Goal: Task Accomplishment & Management: Manage account settings

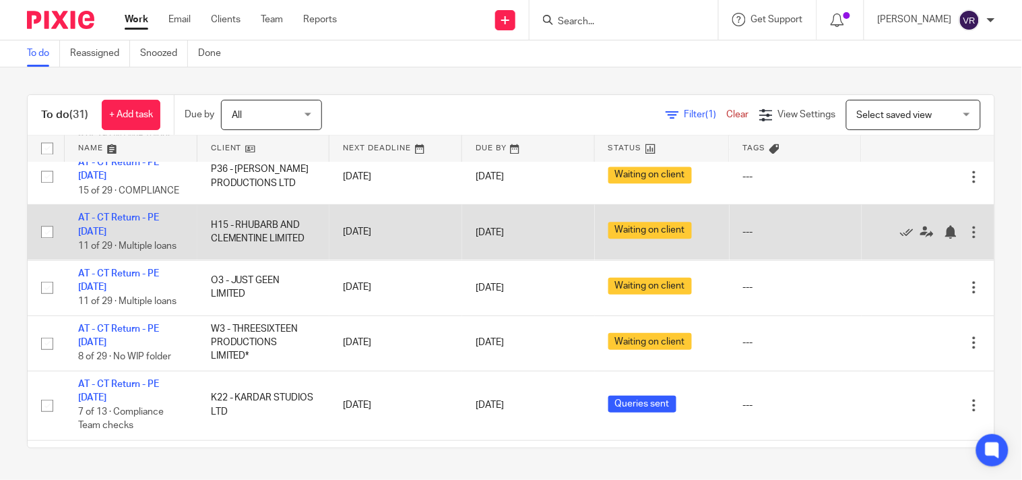
scroll to position [748, 0]
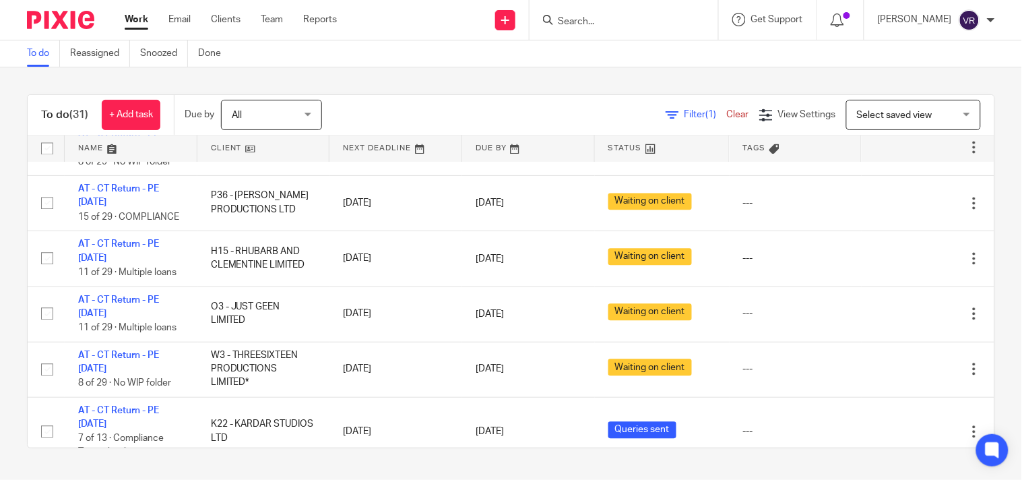
click at [475, 88] on div "To do (31) + Add task Due by All All Today Tomorrow This week Next week This mo…" at bounding box center [511, 270] width 1022 height 407
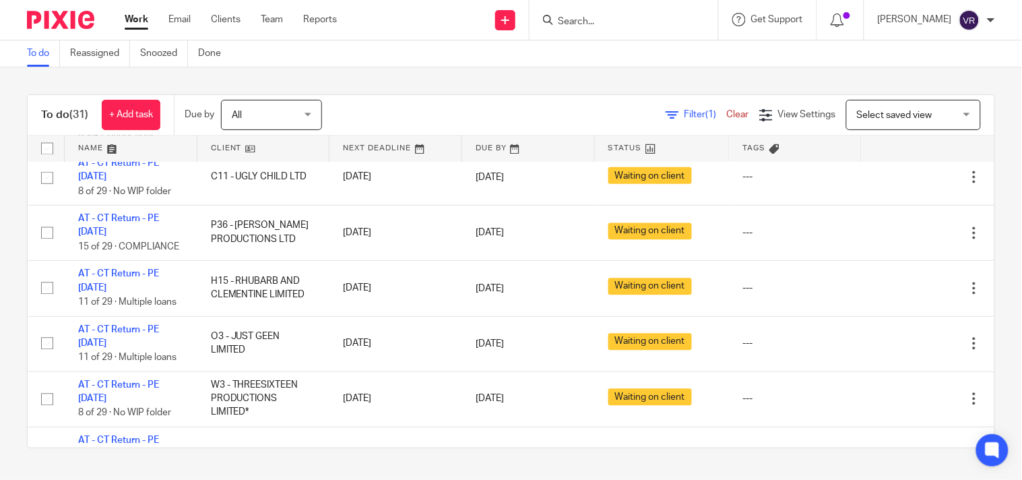
scroll to position [742, 0]
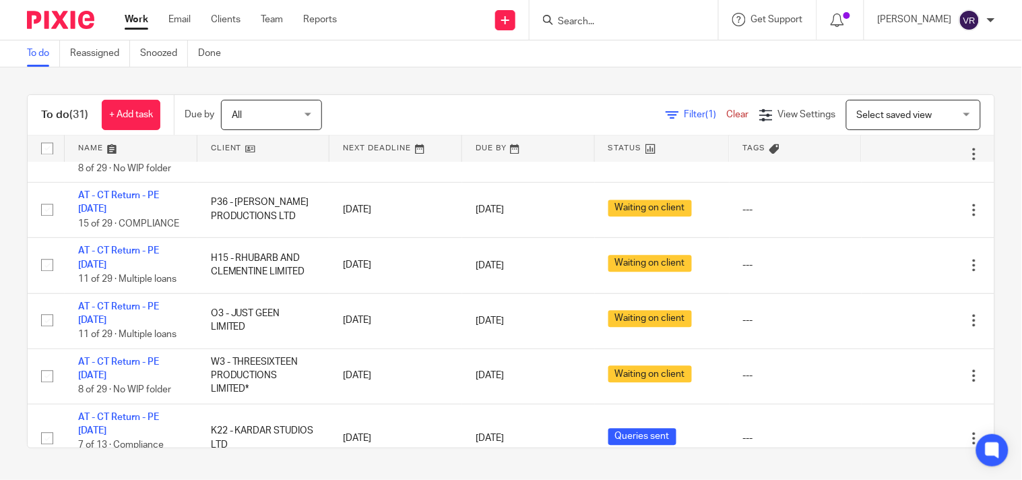
click at [858, 59] on div "To do Reassigned Snoozed Done" at bounding box center [511, 53] width 1022 height 27
click at [919, 327] on div "To do (31) + Add task Due by All All Today Tomorrow This week Next week This mo…" at bounding box center [511, 270] width 1022 height 407
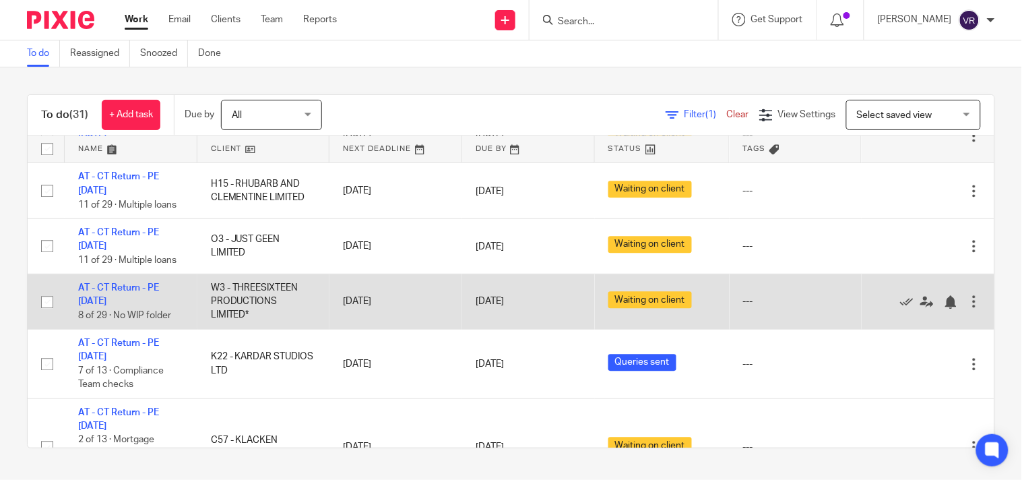
scroll to position [891, 0]
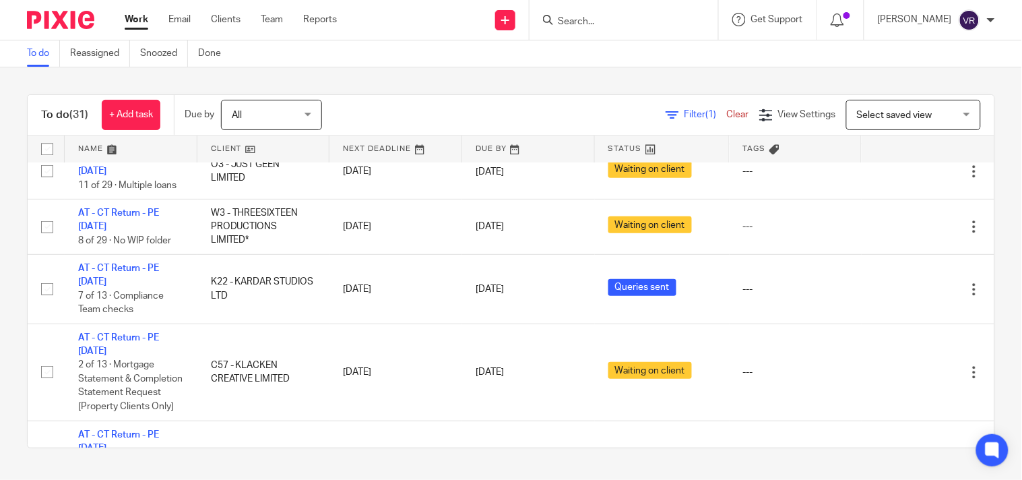
click at [487, 65] on div "To do Reassigned Snoozed Done" at bounding box center [511, 53] width 1022 height 27
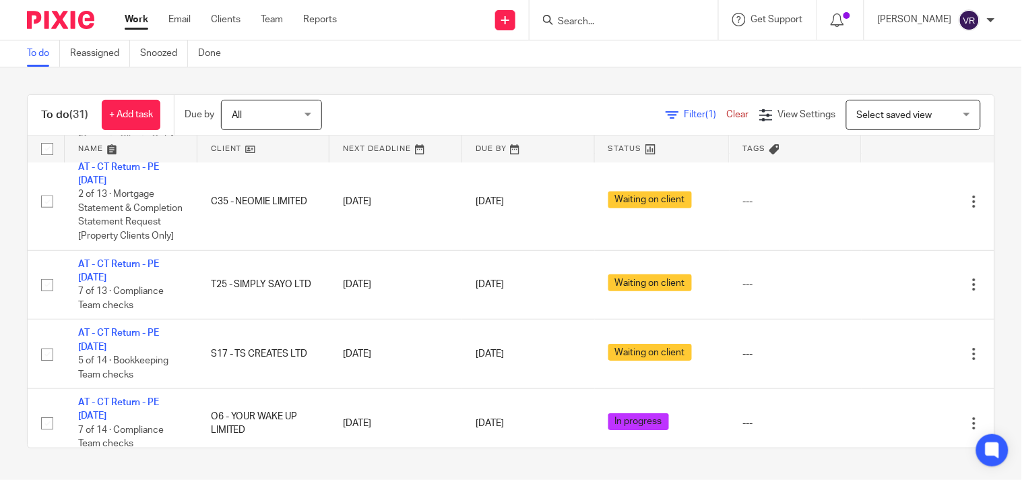
scroll to position [1132, 0]
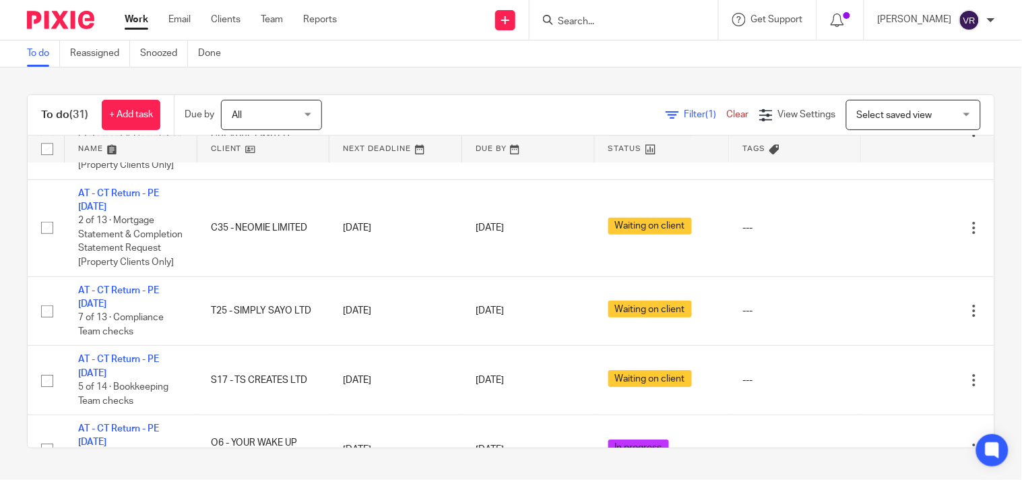
click at [595, 22] on input "Search" at bounding box center [616, 22] width 121 height 12
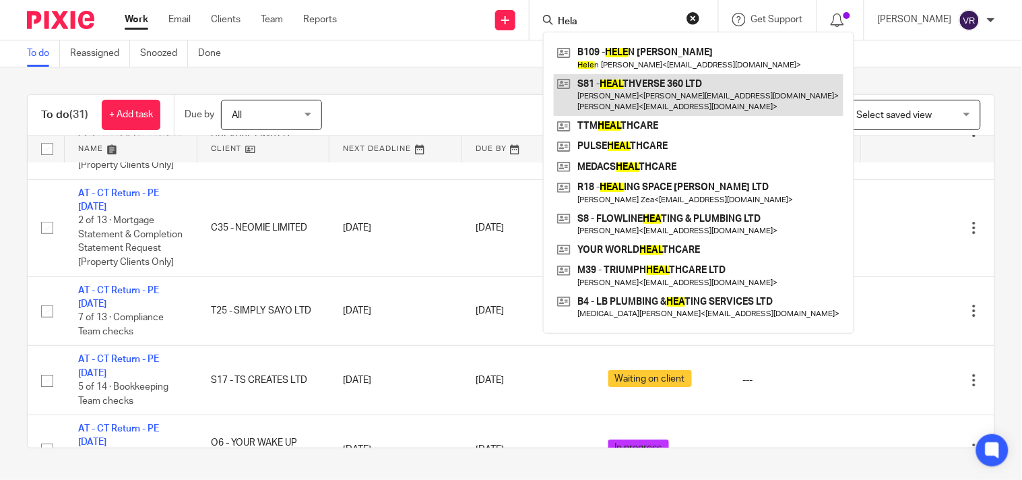
type input "Hela"
click at [674, 78] on link at bounding box center [699, 95] width 290 height 42
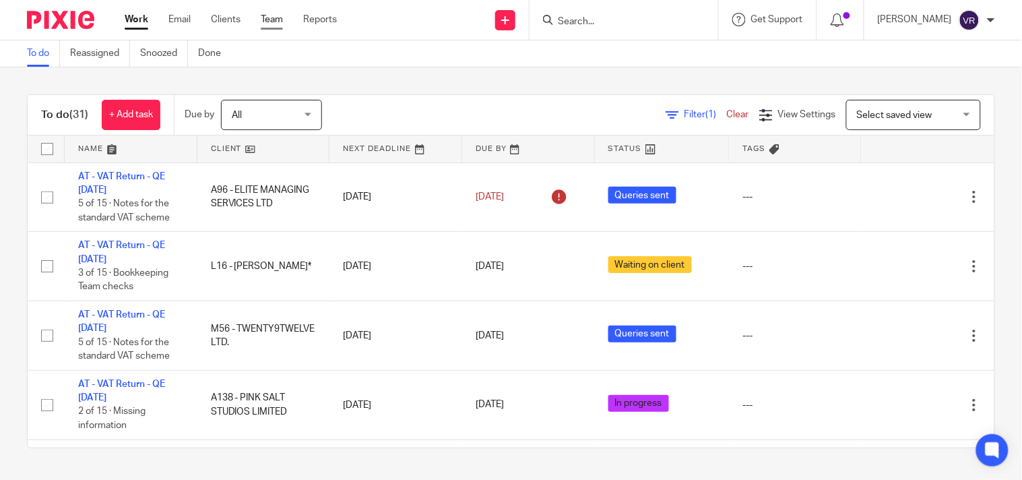
click at [283, 26] on link "Team" at bounding box center [272, 19] width 22 height 13
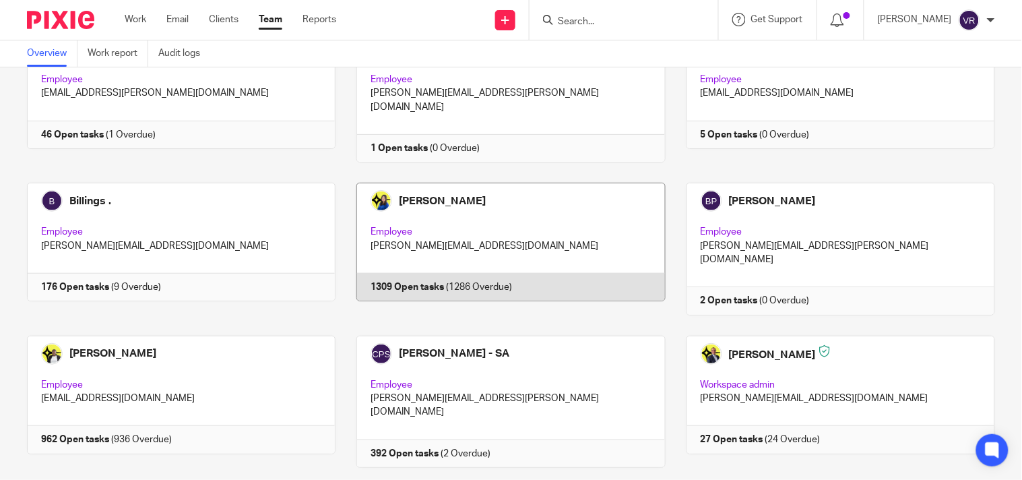
scroll to position [150, 0]
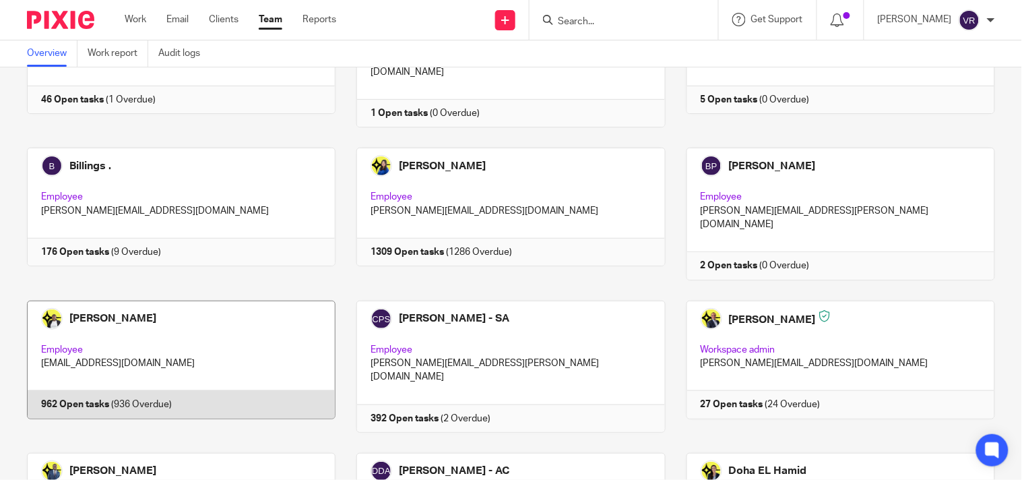
click at [240, 354] on link at bounding box center [170, 366] width 329 height 132
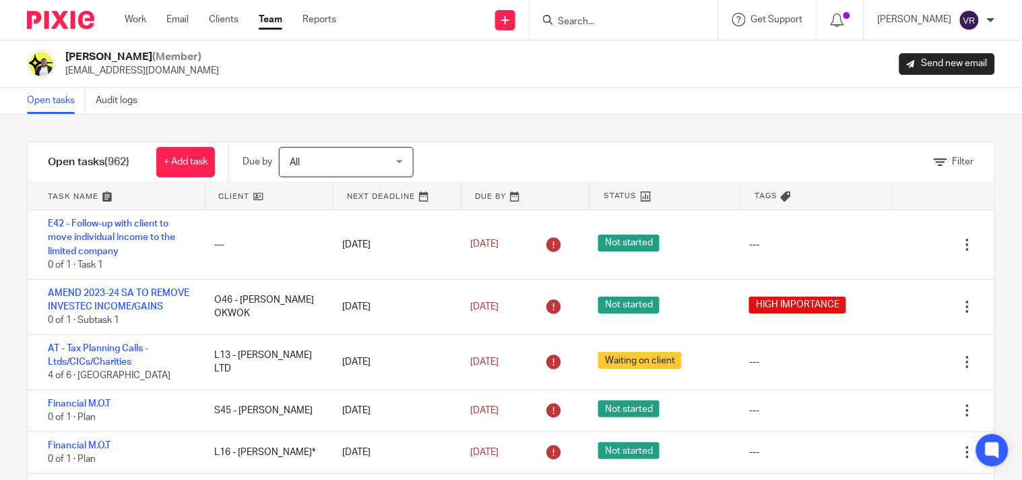
click at [622, 110] on div "Open tasks Audit logs" at bounding box center [511, 101] width 1022 height 27
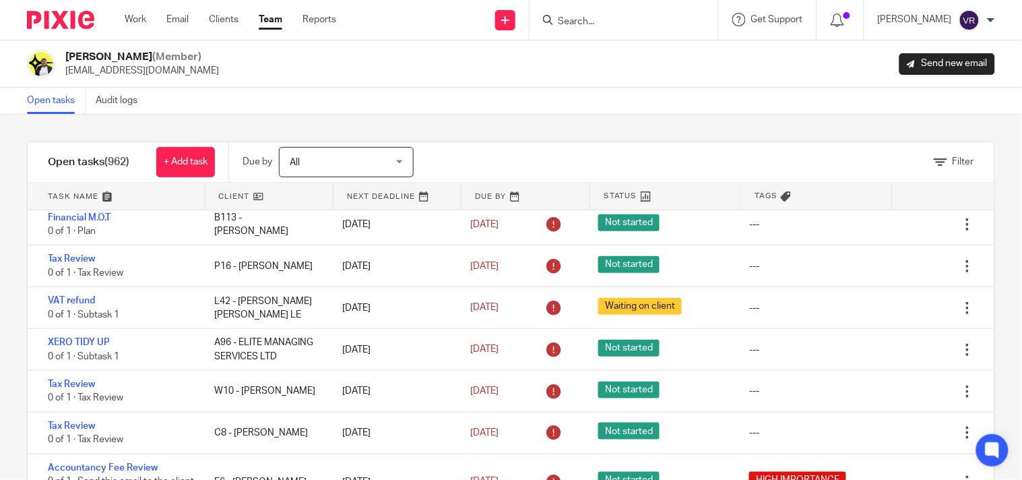
scroll to position [40342, 0]
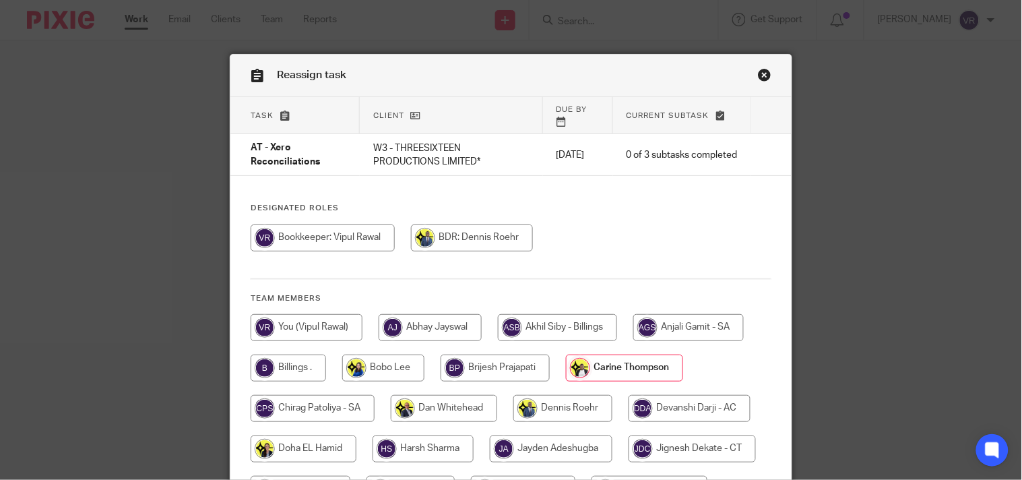
click at [303, 314] on input "radio" at bounding box center [307, 327] width 112 height 27
radio input "true"
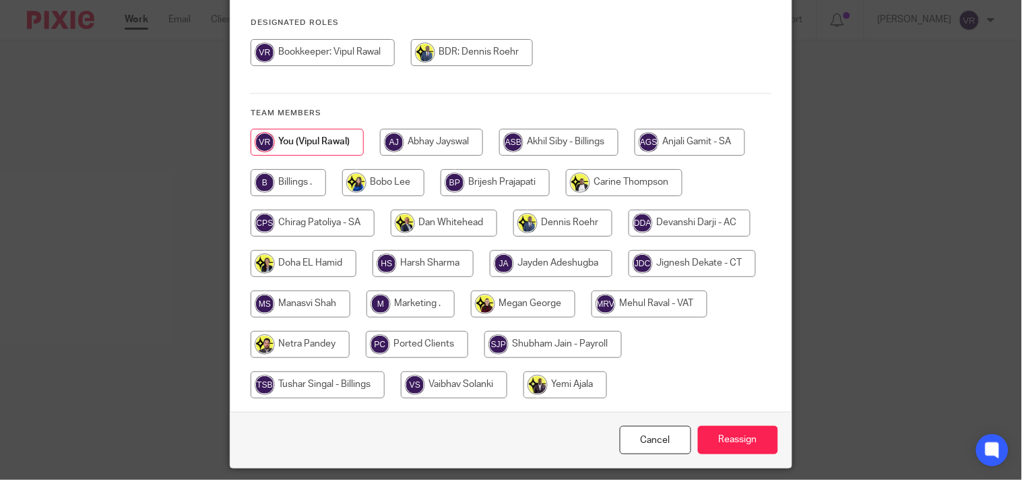
scroll to position [219, 0]
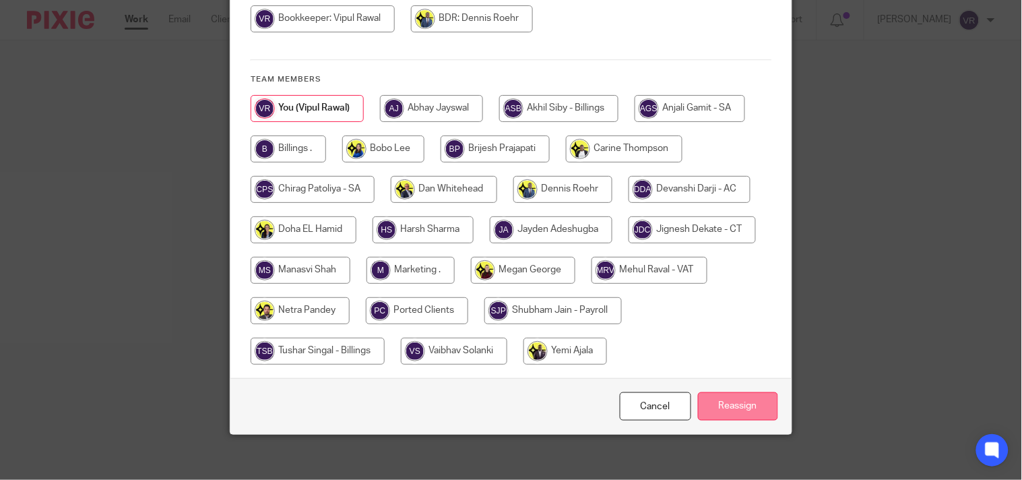
click at [731, 393] on input "Reassign" at bounding box center [738, 406] width 80 height 29
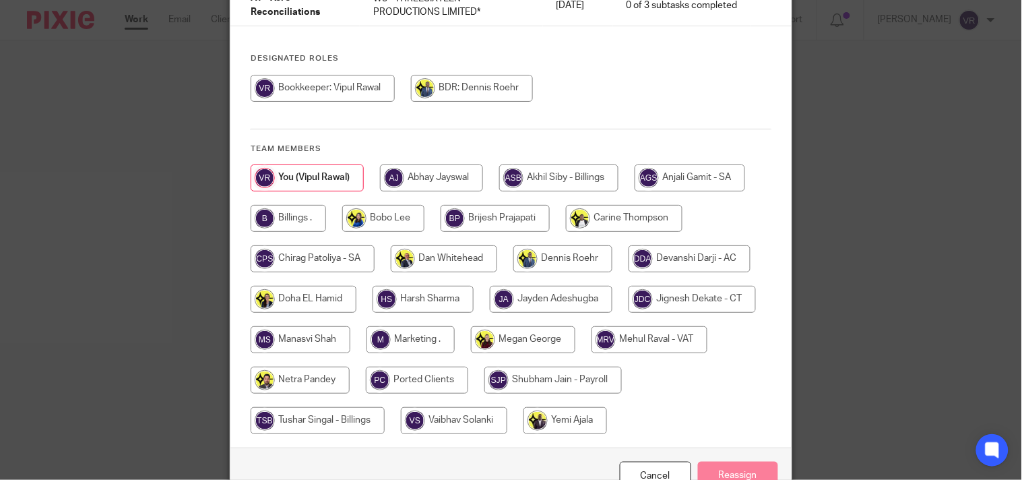
scroll to position [69, 0]
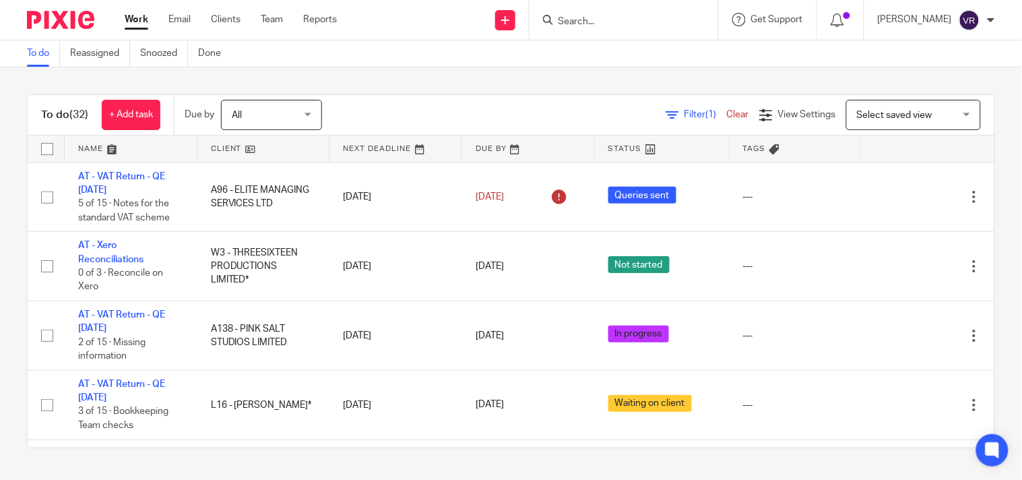
click at [614, 21] on input "Search" at bounding box center [616, 22] width 121 height 12
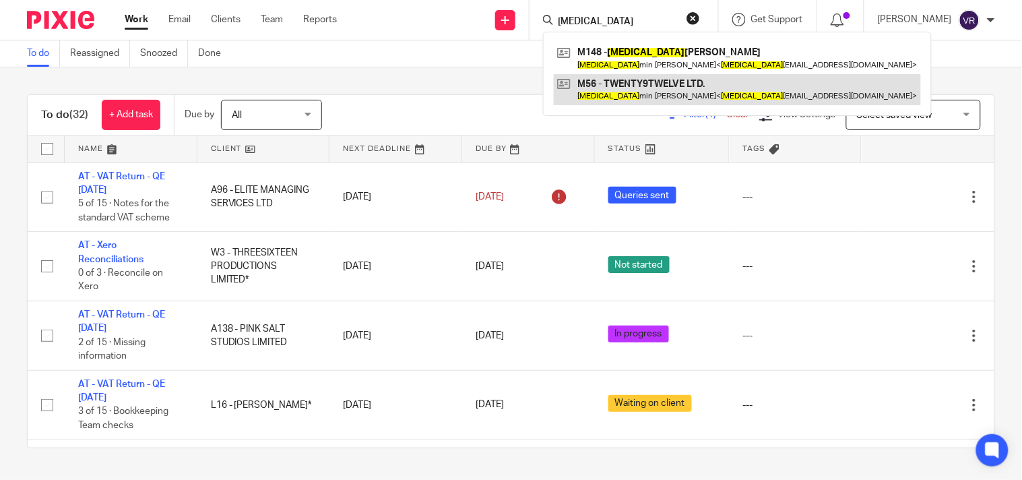
type input "Yaz"
click at [654, 90] on link at bounding box center [737, 89] width 367 height 31
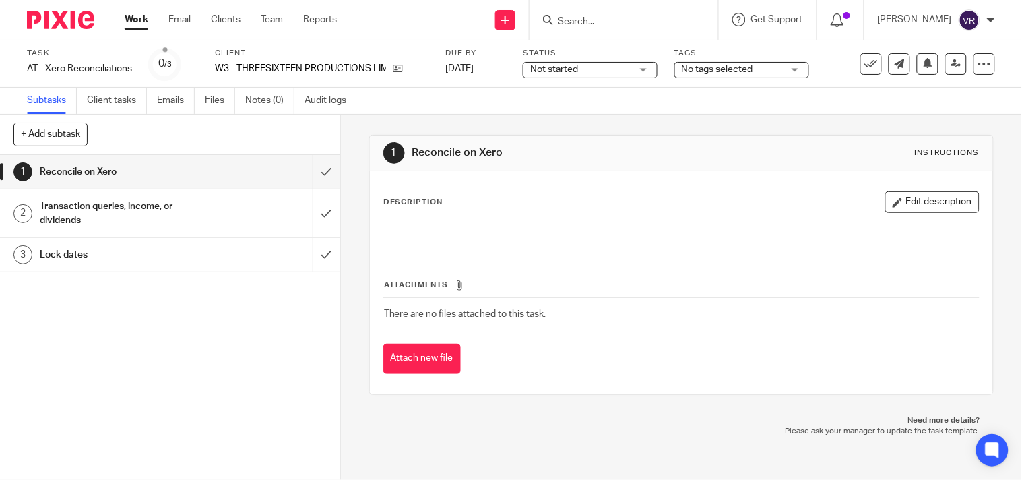
click at [643, 71] on div "Not started Not started" at bounding box center [590, 70] width 135 height 16
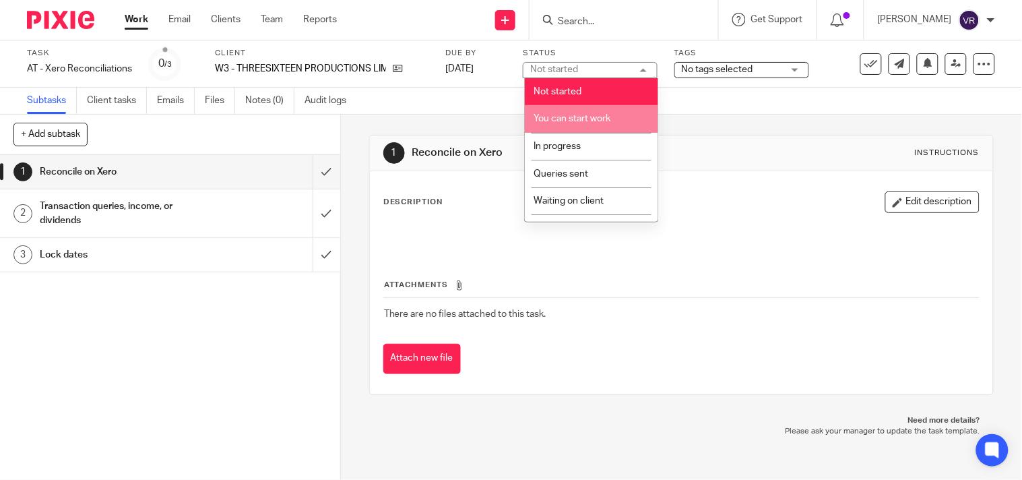
click at [590, 124] on li "You can start work" at bounding box center [591, 119] width 133 height 28
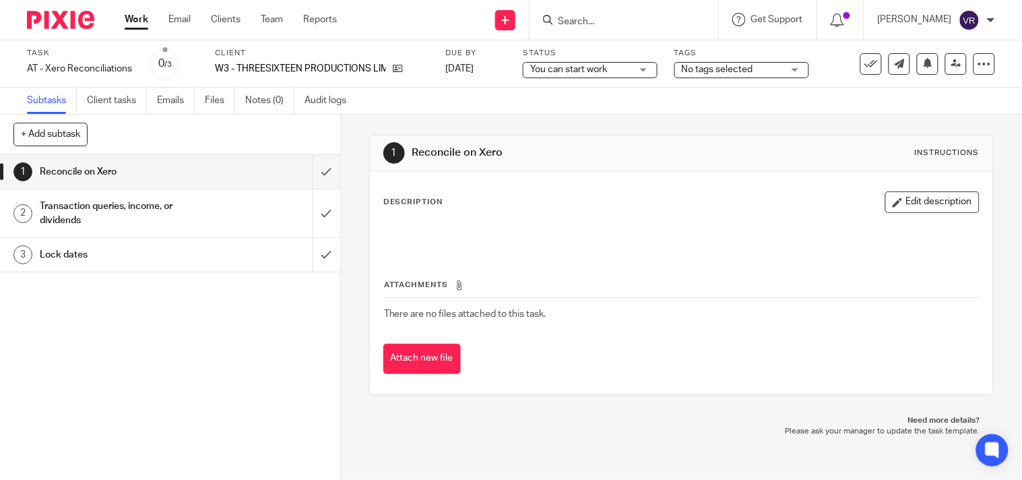
click at [665, 101] on div "Subtasks Client tasks Emails Files Notes (0) Audit logs" at bounding box center [511, 101] width 1022 height 27
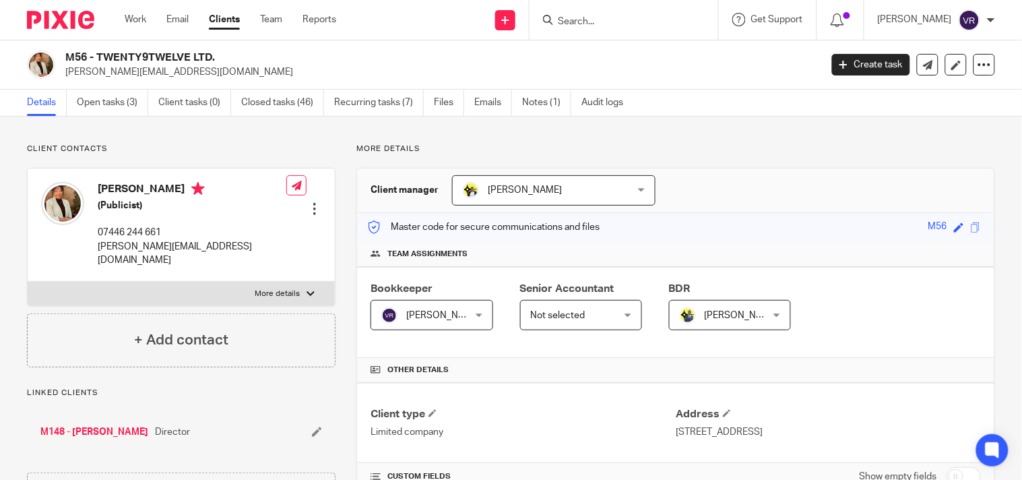
click at [620, 22] on input "Search" at bounding box center [616, 22] width 121 height 12
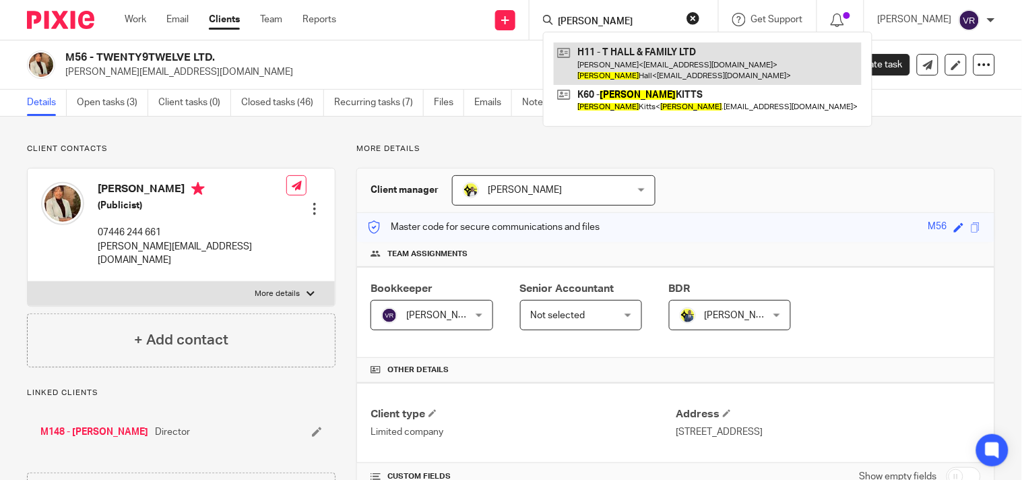
type input "[PERSON_NAME]"
click at [644, 51] on link at bounding box center [708, 63] width 308 height 42
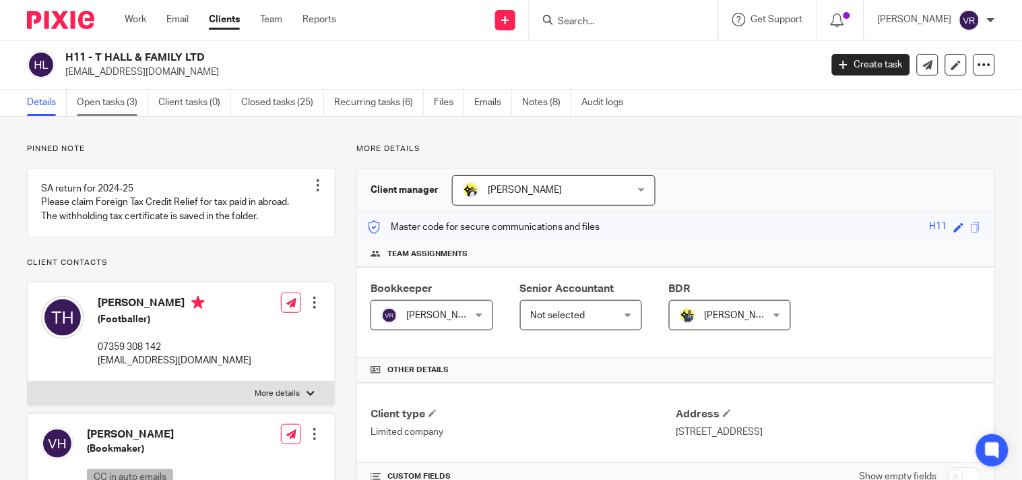
click at [88, 104] on link "Open tasks (3)" at bounding box center [112, 103] width 71 height 26
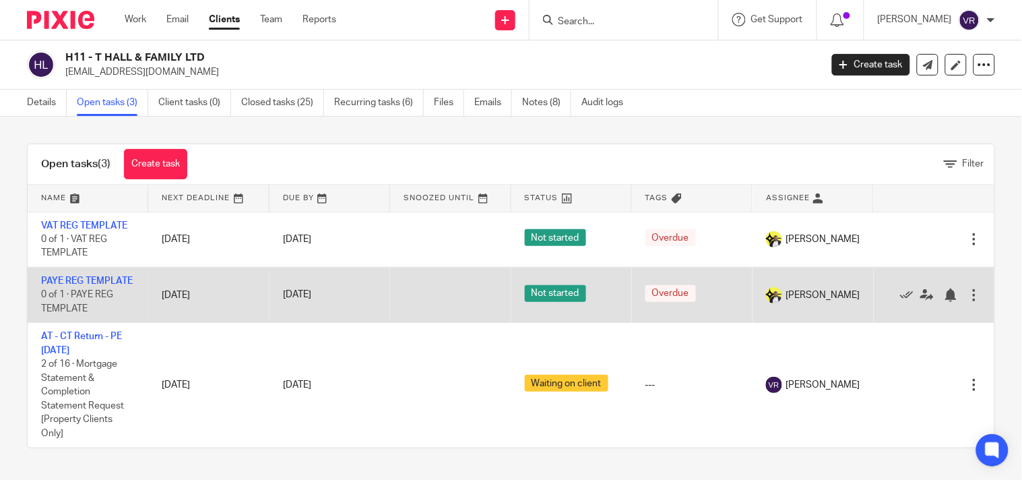
scroll to position [11, 0]
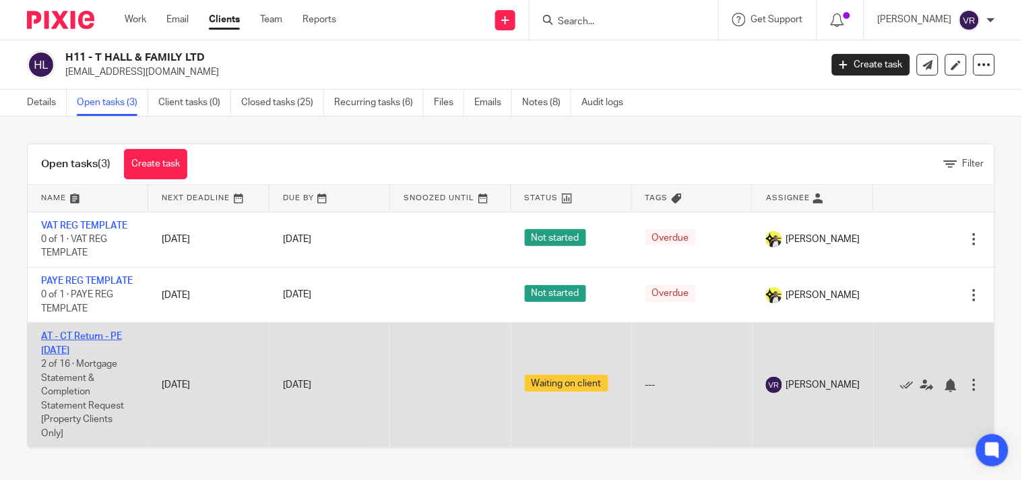
click at [77, 342] on link "AT - CT Return - PE [DATE]" at bounding box center [81, 342] width 81 height 23
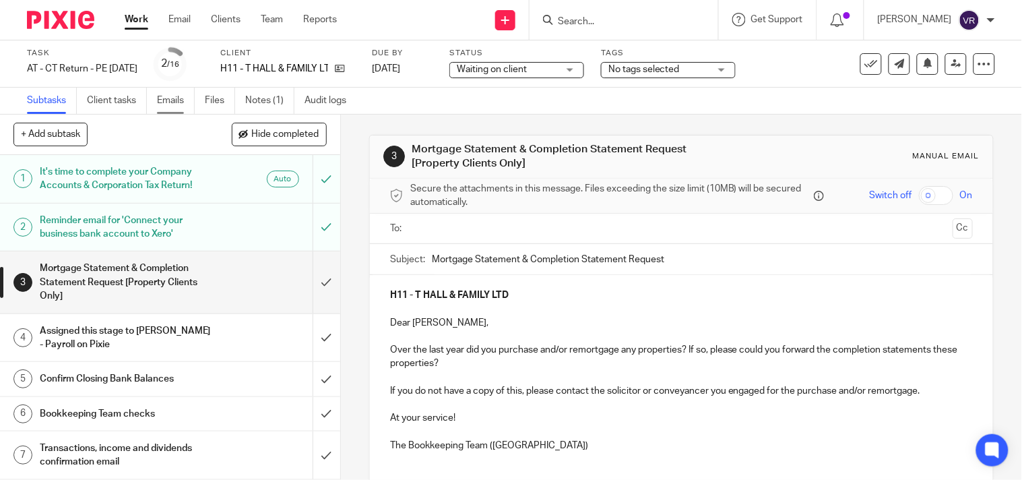
click at [185, 101] on link "Emails" at bounding box center [176, 101] width 38 height 26
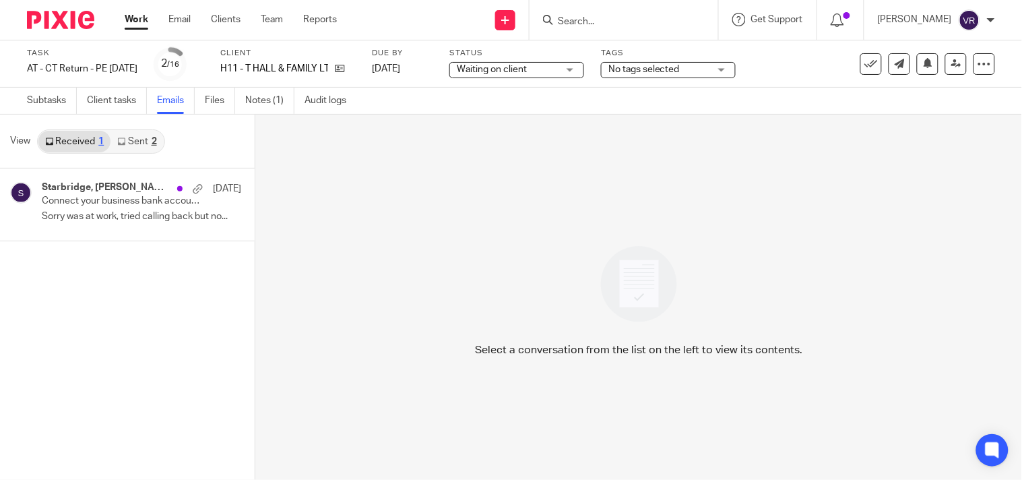
click at [141, 139] on link "Sent 2" at bounding box center [136, 142] width 53 height 22
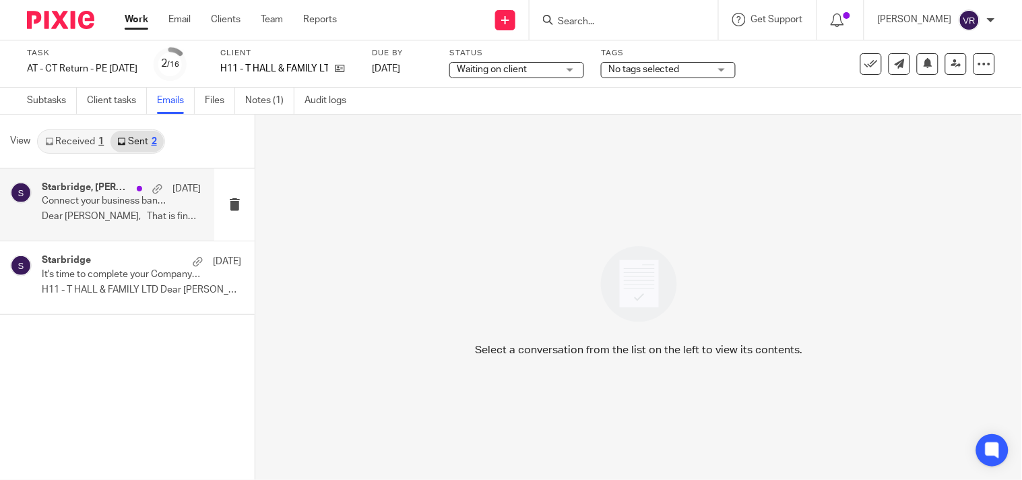
click at [123, 205] on p "Connect your business bank account to Xero" at bounding box center [105, 200] width 127 height 11
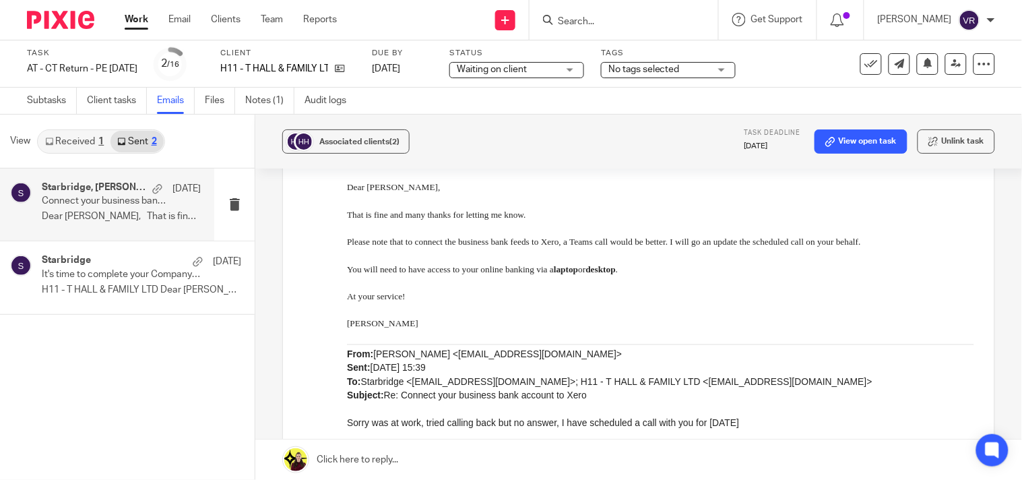
scroll to position [374, 0]
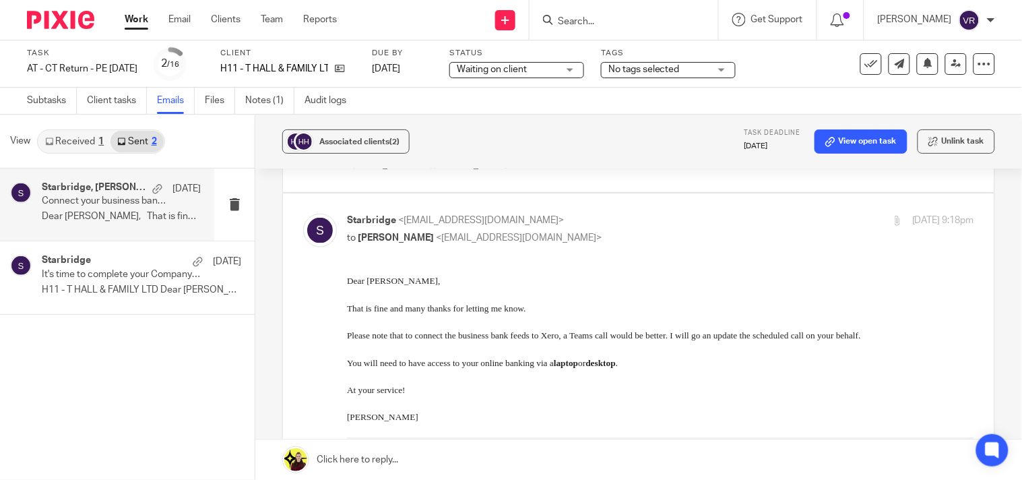
drag, startPoint x: 688, startPoint y: 611, endPoint x: 867, endPoint y: 335, distance: 328.6
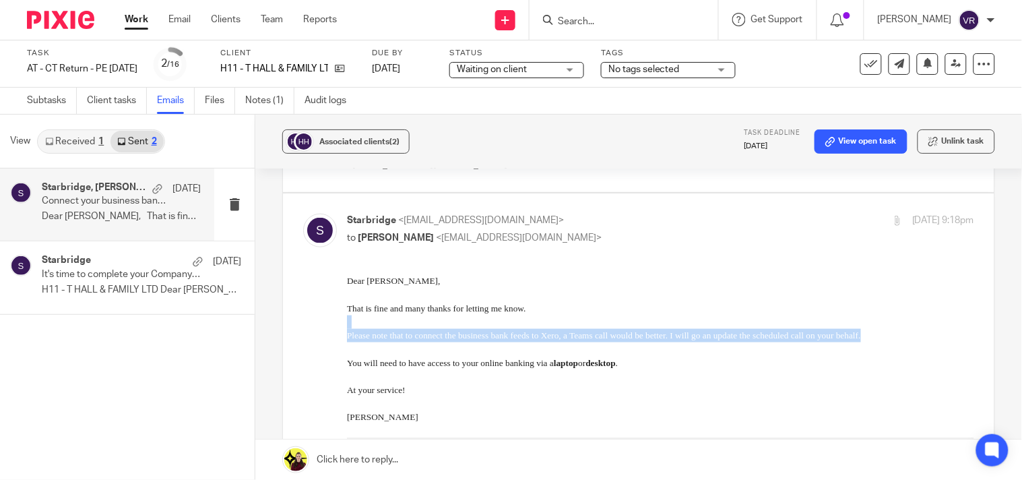
drag, startPoint x: 863, startPoint y: 335, endPoint x: 690, endPoint y: 601, distance: 316.8
copy div "Please note that to connect the business bank feeds to Xero, a Teams call would…"
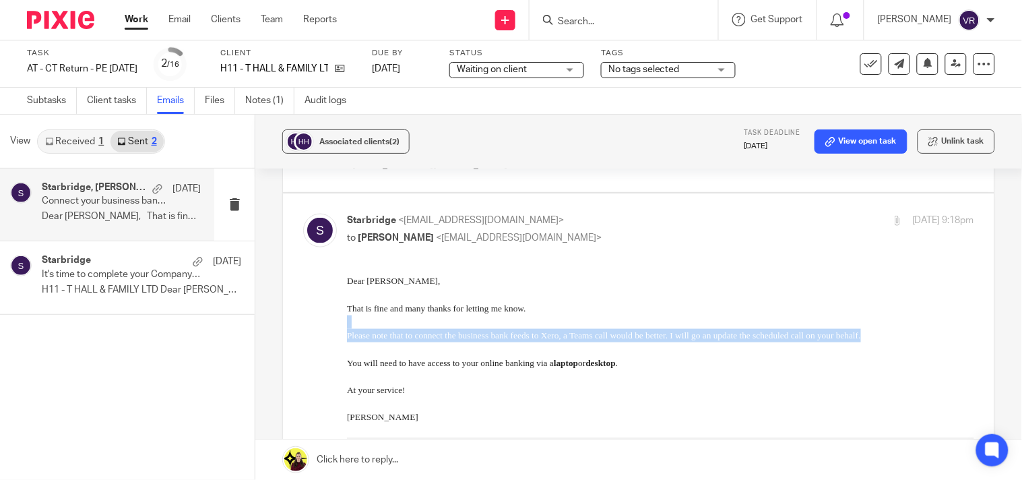
click at [866, 329] on p "Please note that to connect the business bank feeds to Xero, a Teams call would…" at bounding box center [659, 334] width 627 height 13
click at [891, 335] on p "Please note that to connect the business bank feeds to Xero, a Teams call would…" at bounding box center [659, 334] width 627 height 13
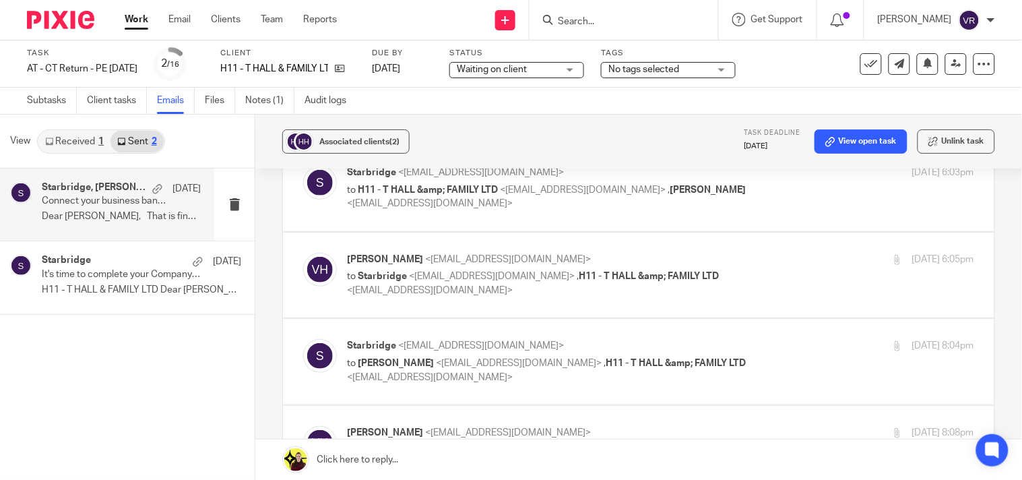
scroll to position [0, 0]
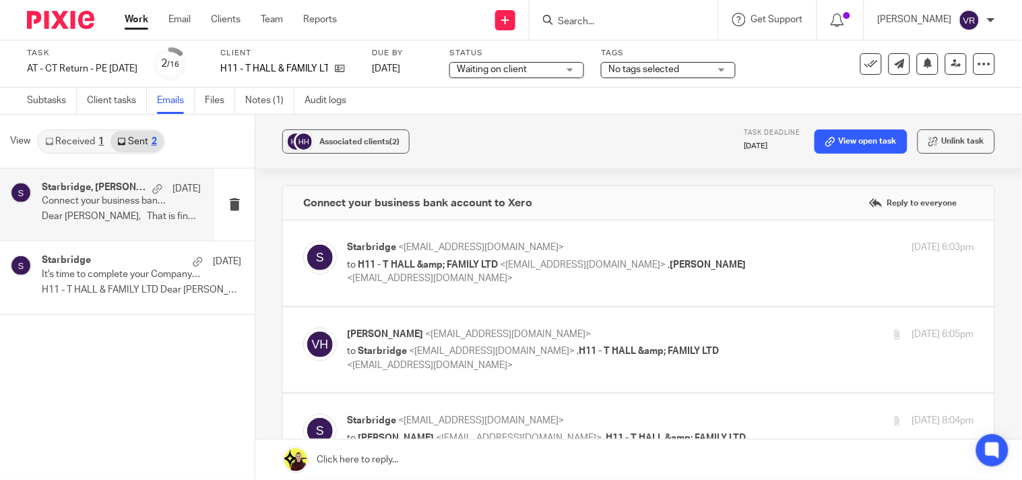
click at [623, 16] on input "Search" at bounding box center [616, 22] width 121 height 12
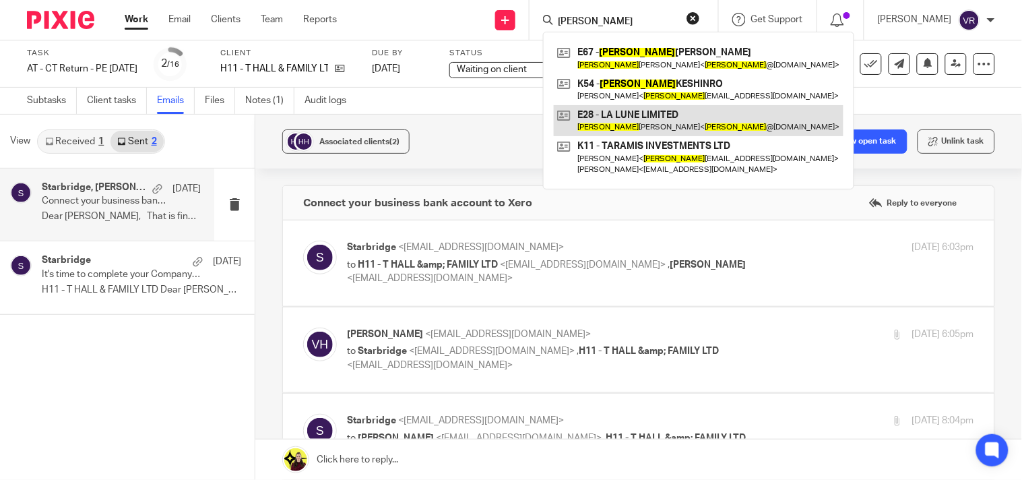
type input "Lucy"
click at [687, 117] on link at bounding box center [699, 120] width 290 height 31
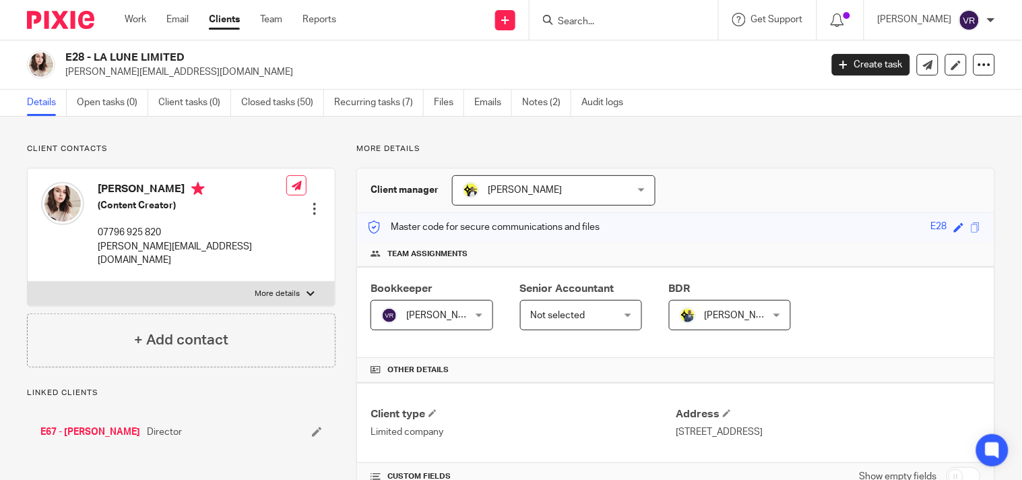
click at [38, 63] on img at bounding box center [41, 65] width 28 height 28
click at [143, 21] on link "Work" at bounding box center [136, 19] width 22 height 13
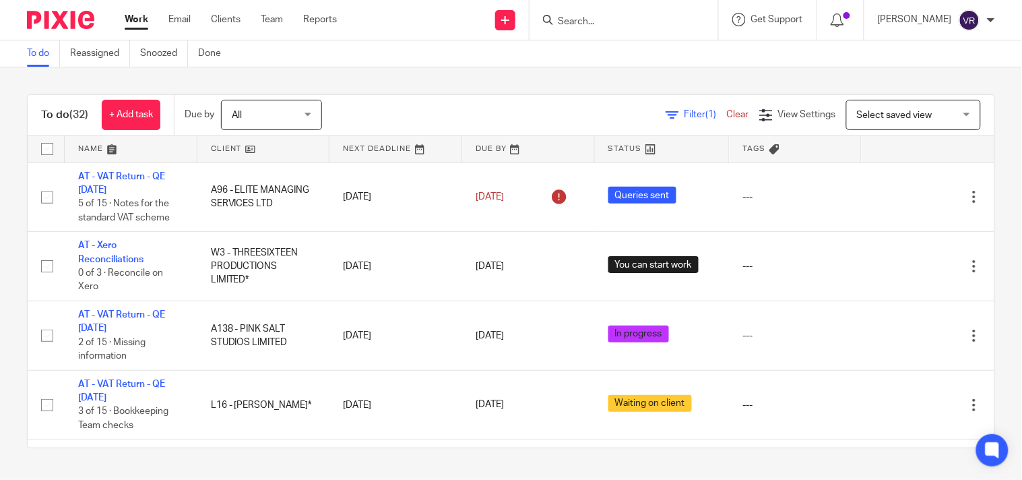
click at [576, 68] on div "To do (32) + Add task Due by All All Today Tomorrow This week Next week This mo…" at bounding box center [511, 270] width 1022 height 407
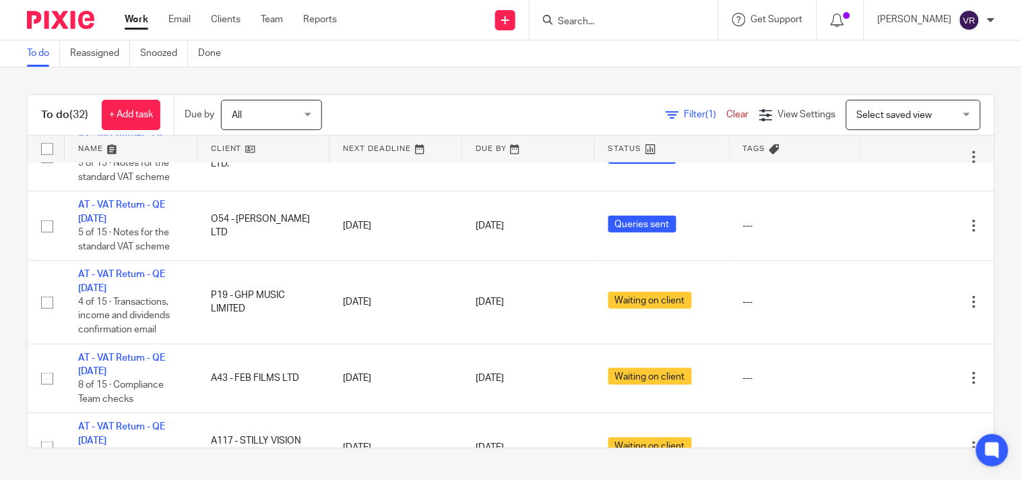
scroll to position [318, 0]
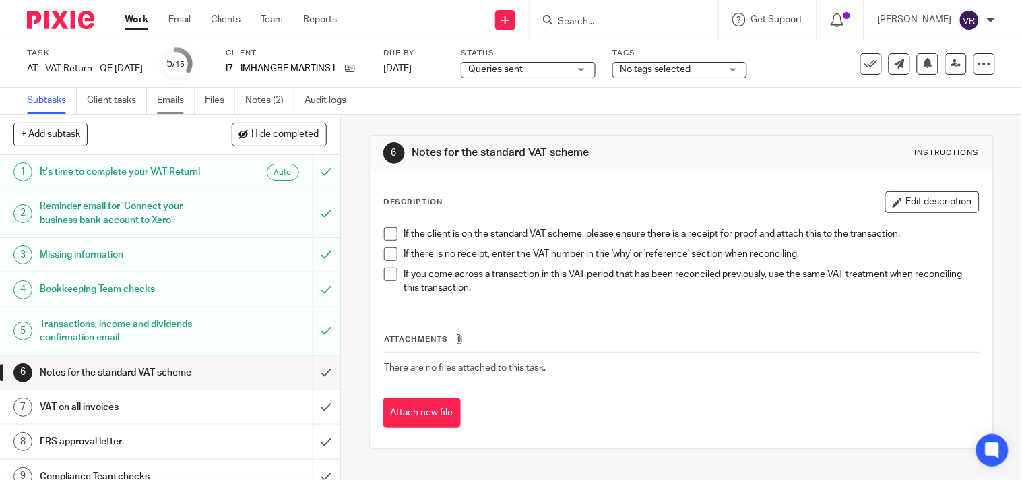
click at [184, 102] on link "Emails" at bounding box center [176, 101] width 38 height 26
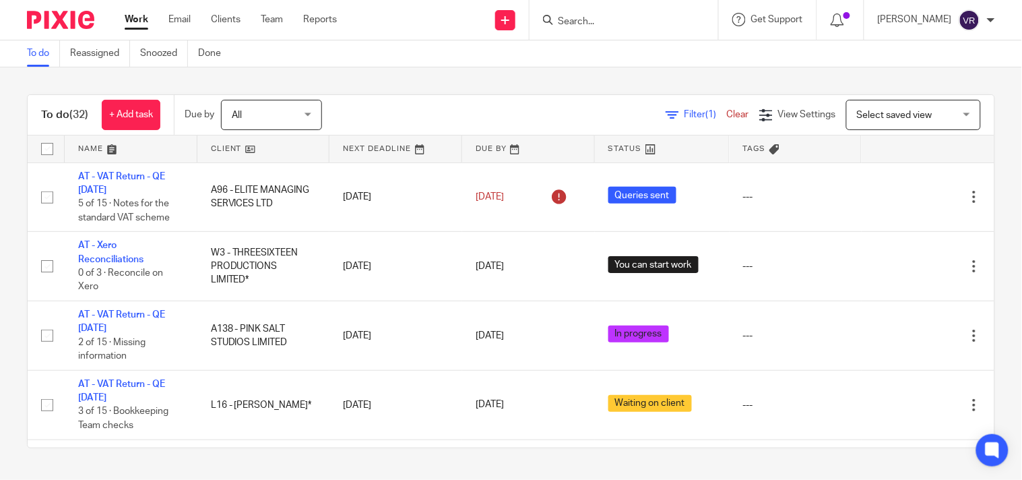
click at [372, 88] on div "To do (32) + Add task Due by All All [DATE] [DATE] This week Next week This mon…" at bounding box center [511, 270] width 1022 height 407
click at [526, 88] on div "To do (32) + Add task Due by All All [DATE] [DATE] This week Next week This mon…" at bounding box center [511, 270] width 1022 height 407
click at [597, 75] on div "To do (32) + Add task Due by All All [DATE] [DATE] This week Next week This mon…" at bounding box center [511, 270] width 1022 height 407
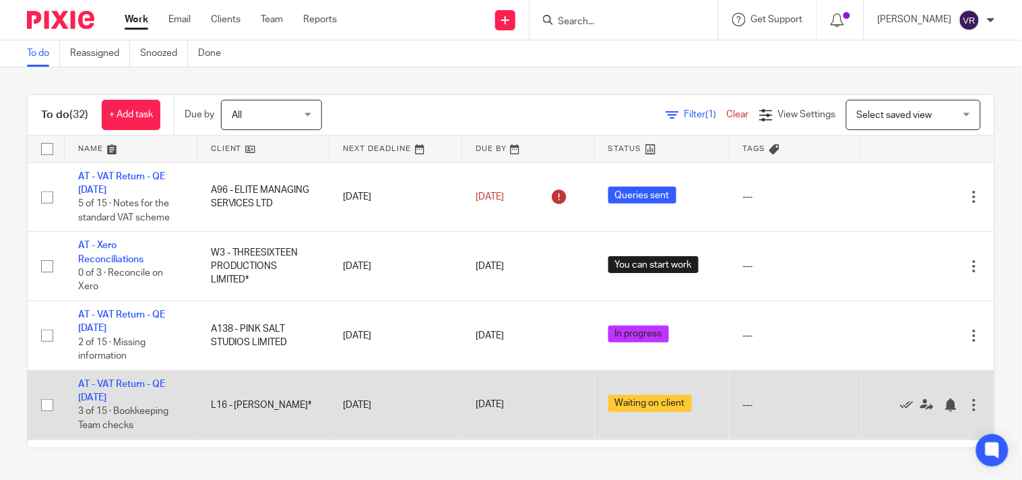
scroll to position [75, 0]
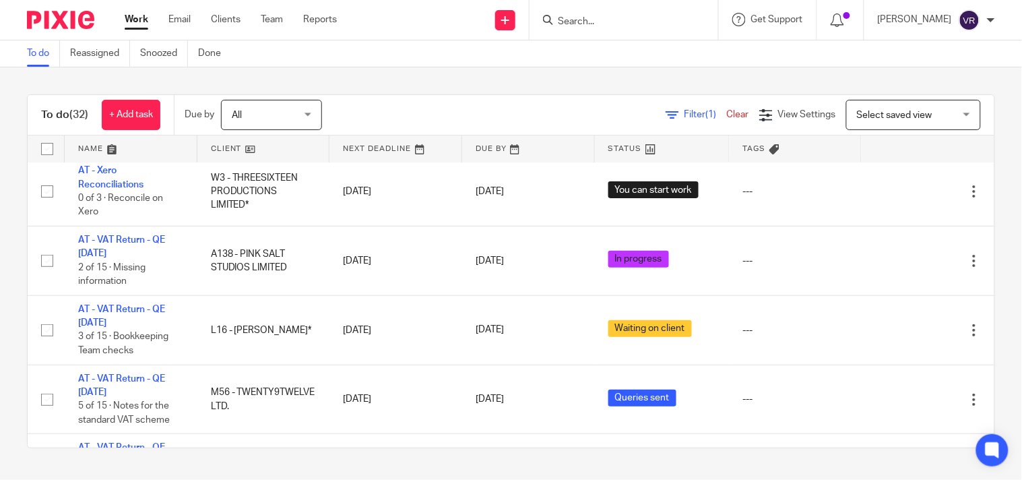
click at [993, 349] on div "To do (32) + Add task Due by All All Today Tomorrow This week Next week This mo…" at bounding box center [511, 270] width 1022 height 407
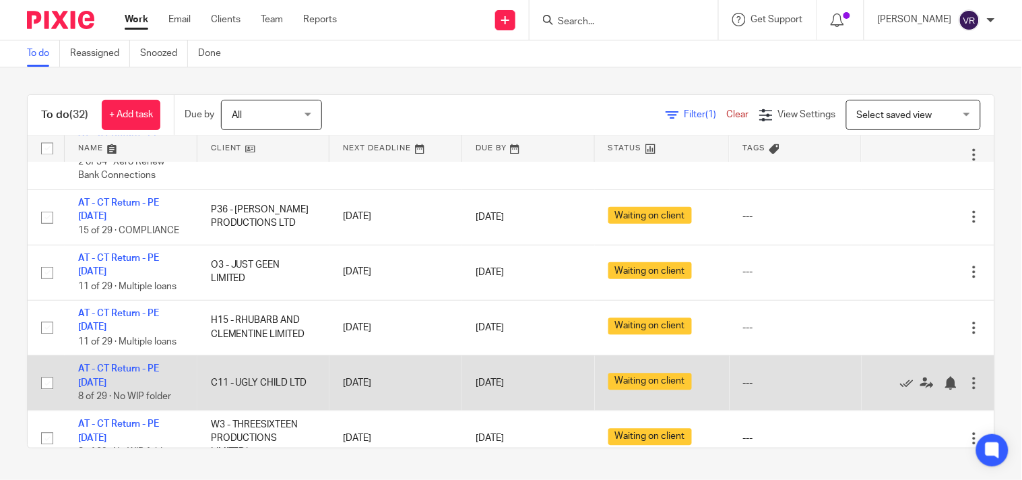
scroll to position [823, 0]
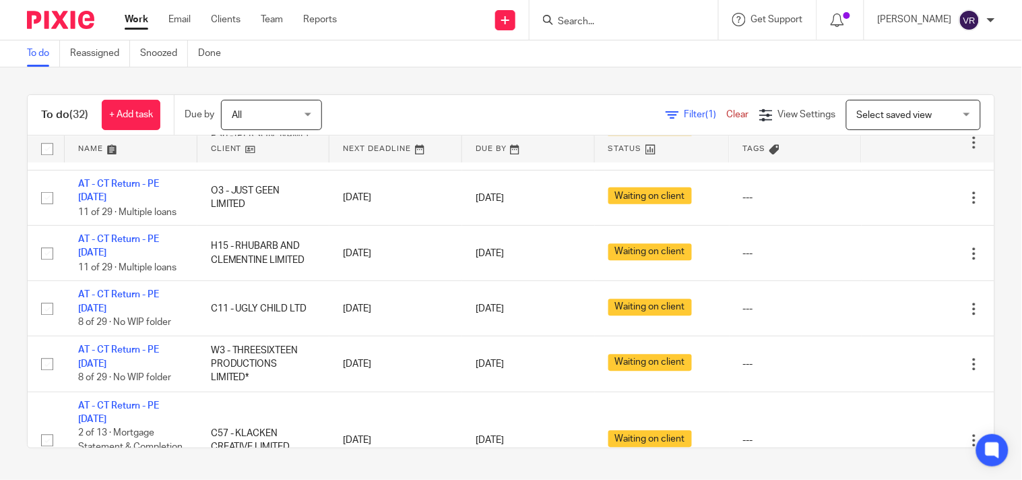
click at [627, 65] on div "To do Reassigned Snoozed Done" at bounding box center [511, 53] width 1022 height 27
click at [634, 26] on input "Search" at bounding box center [616, 22] width 121 height 12
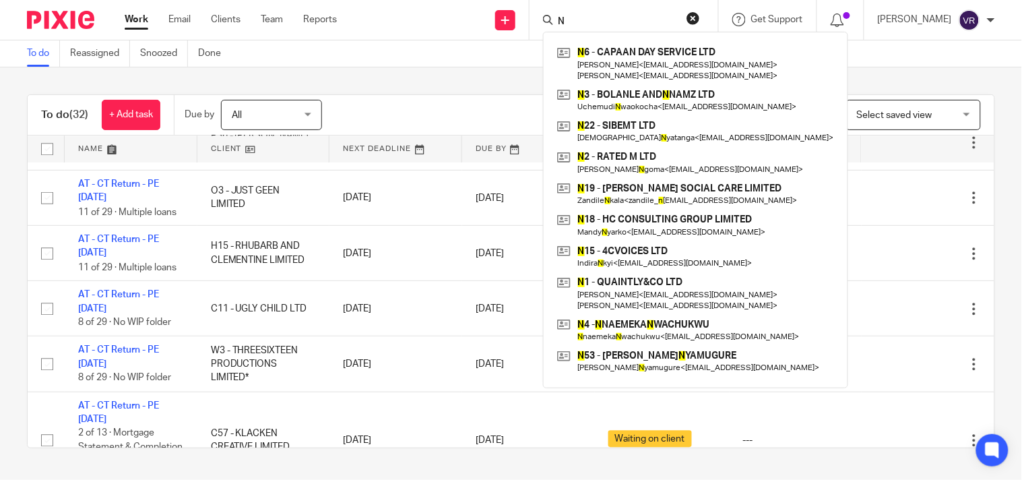
type input "N"
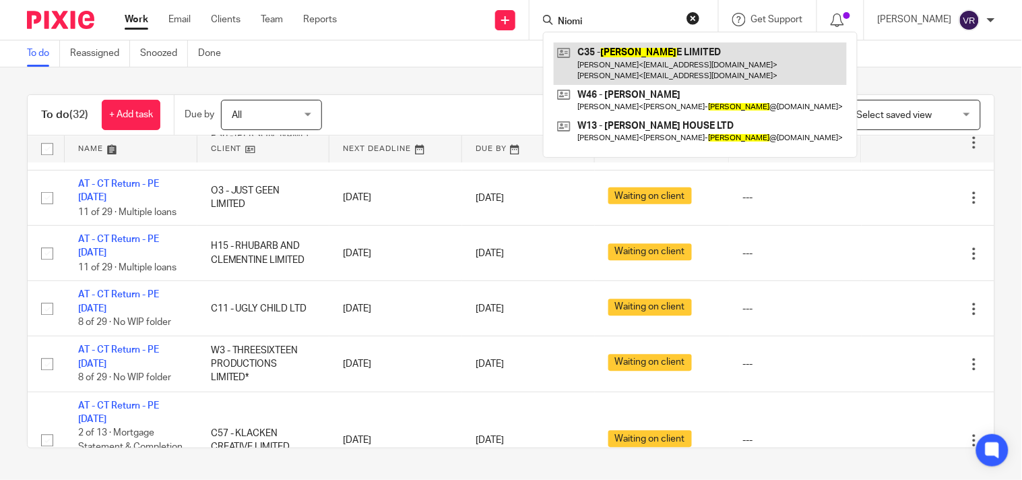
type input "Niomi"
click at [643, 49] on link at bounding box center [700, 63] width 293 height 42
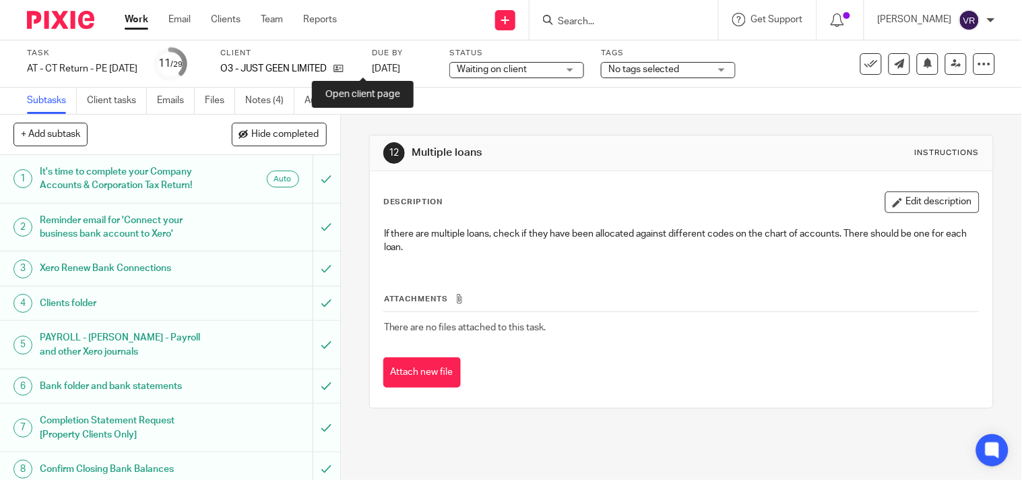
click at [344, 69] on icon at bounding box center [338, 68] width 10 height 10
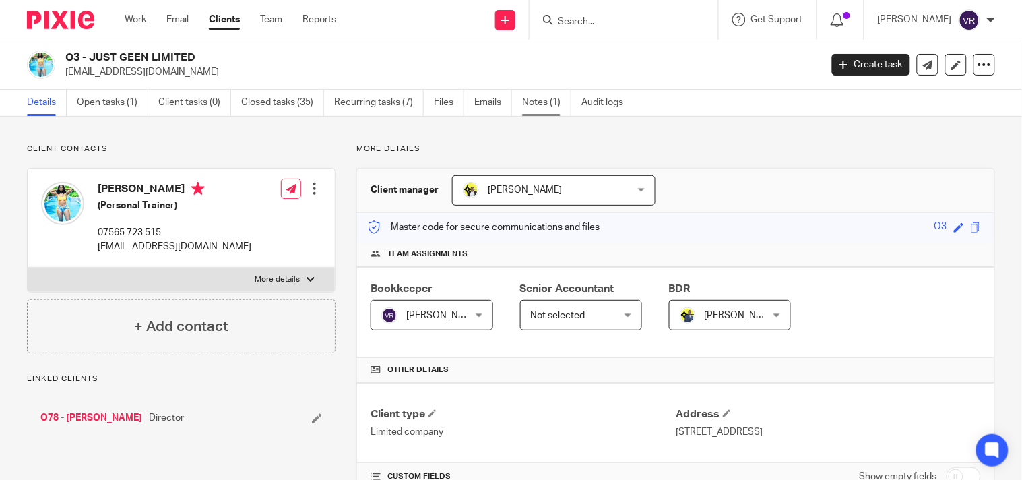
click at [531, 104] on link "Notes (1)" at bounding box center [546, 103] width 49 height 26
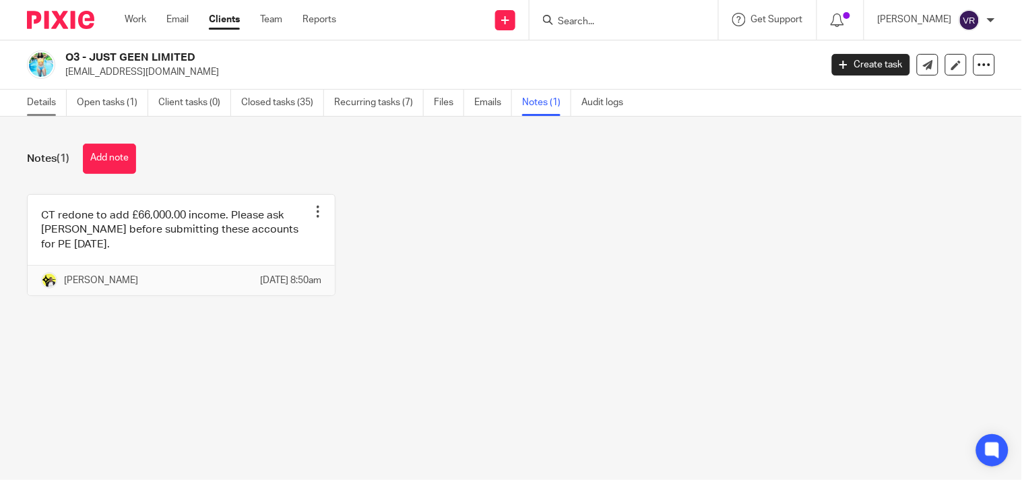
click at [42, 103] on link "Details" at bounding box center [47, 103] width 40 height 26
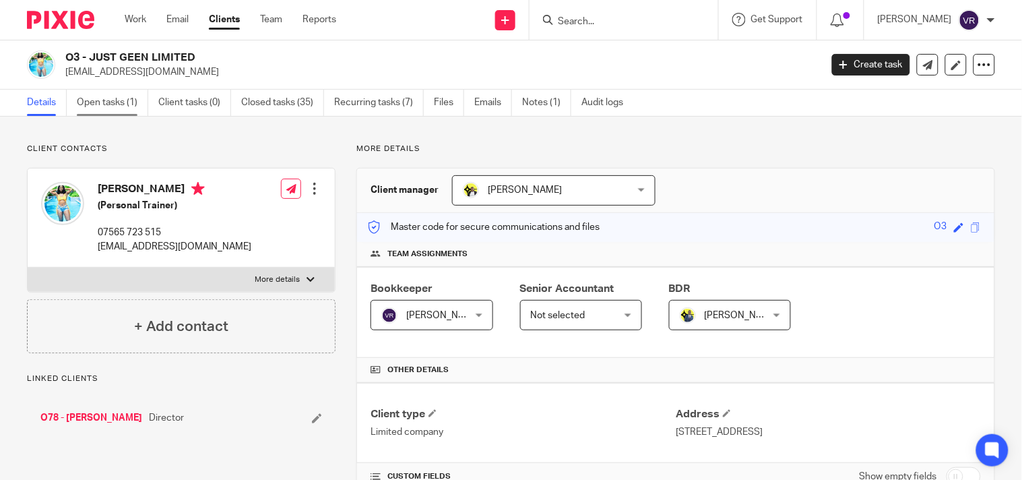
click at [101, 104] on link "Open tasks (1)" at bounding box center [112, 103] width 71 height 26
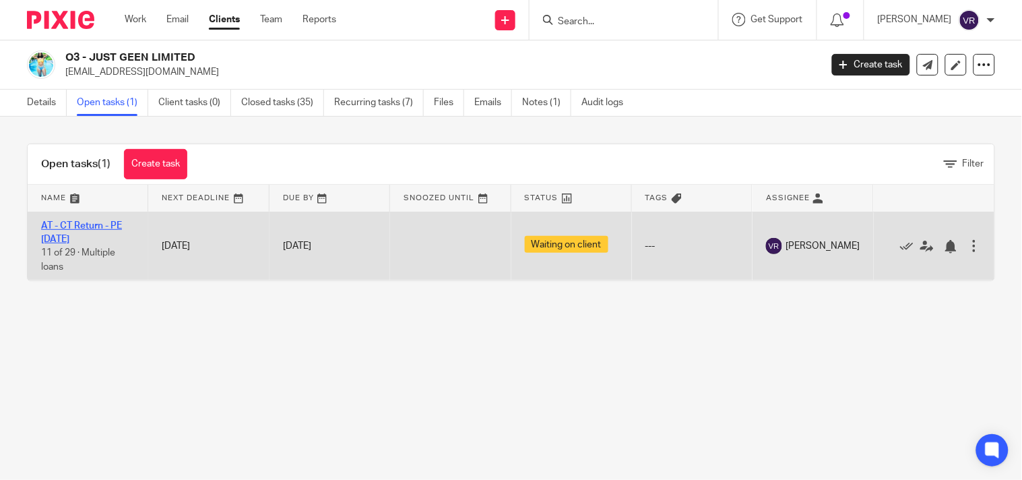
click at [74, 224] on link "AT - CT Return - PE [DATE]" at bounding box center [81, 232] width 81 height 23
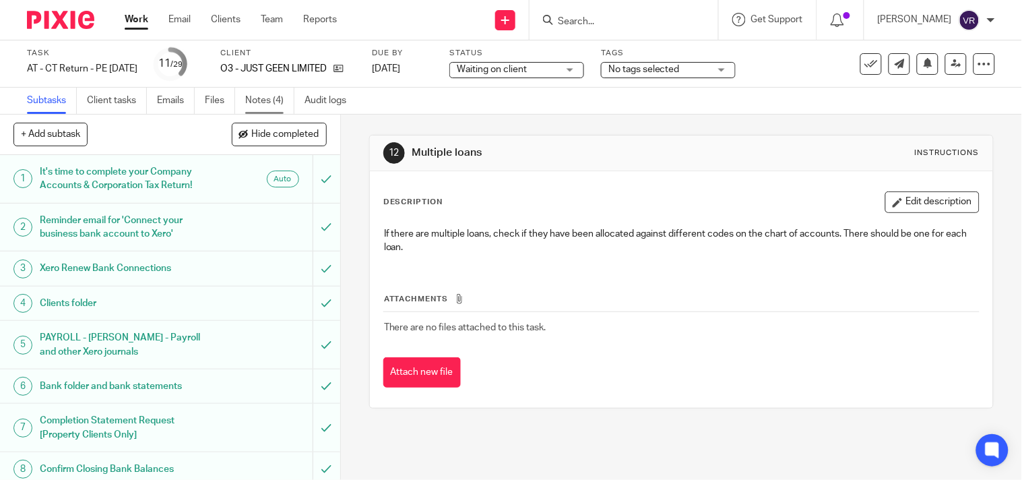
click at [269, 95] on link "Notes (4)" at bounding box center [269, 101] width 49 height 26
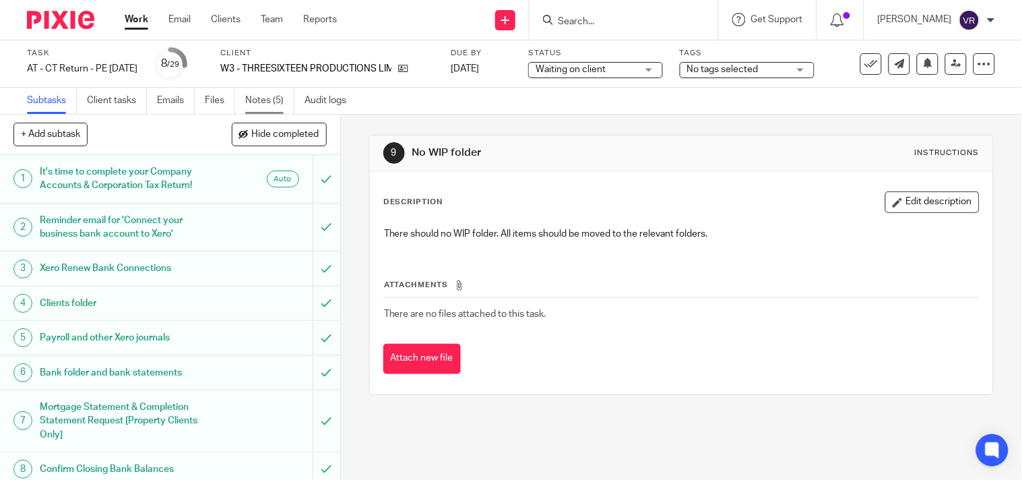
click at [254, 103] on link "Notes (5)" at bounding box center [269, 101] width 49 height 26
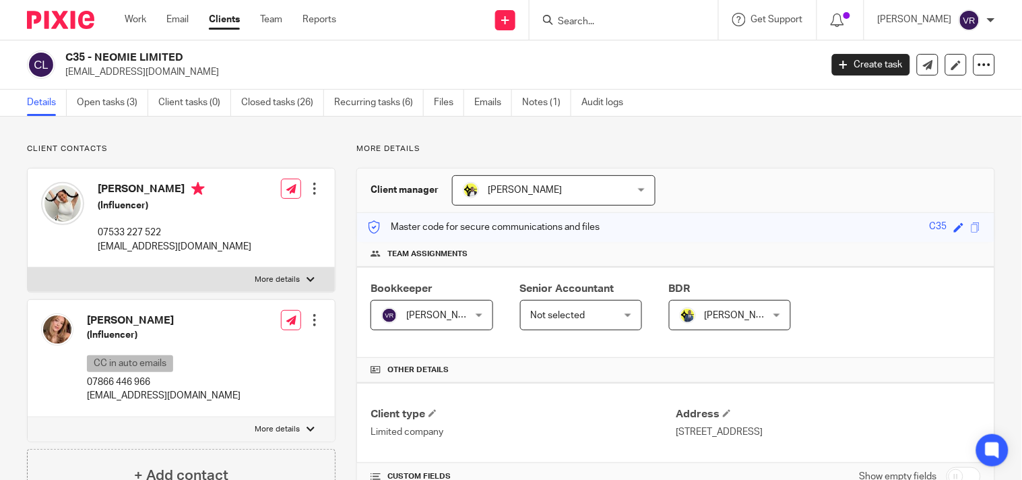
drag, startPoint x: 96, startPoint y: 59, endPoint x: 187, endPoint y: 55, distance: 91.0
click at [187, 55] on h2 "C35 - NEOMIE LIMITED" at bounding box center [363, 58] width 597 height 14
copy h2 "NEOMIE LIMITED"
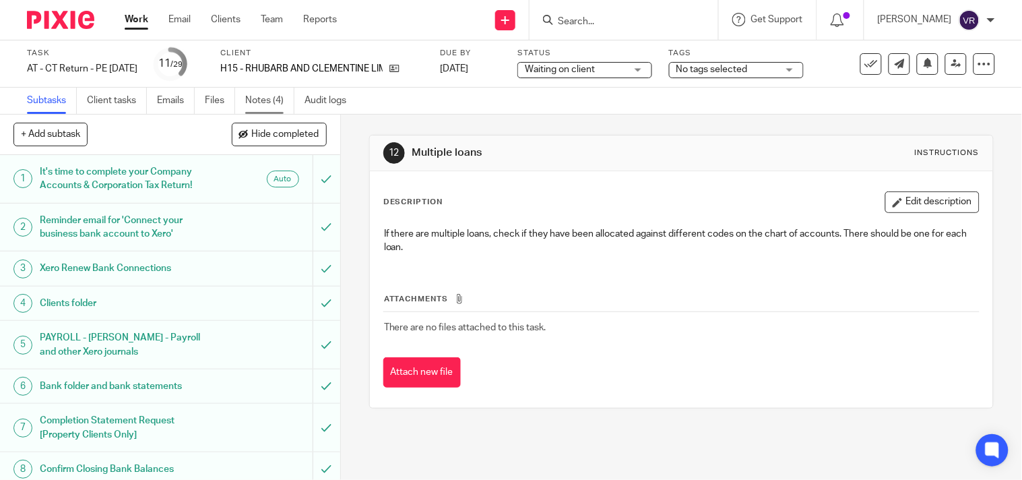
click at [259, 104] on link "Notes (4)" at bounding box center [269, 101] width 49 height 26
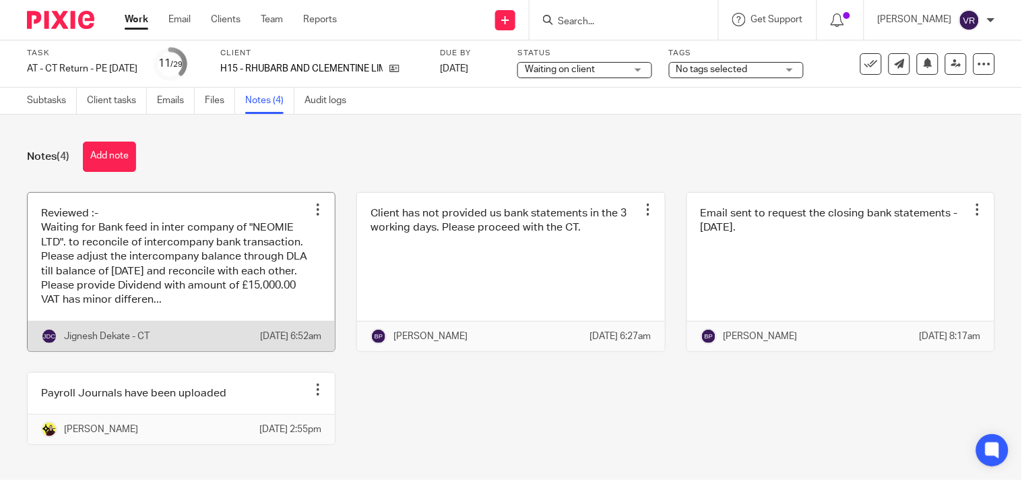
click at [212, 293] on link at bounding box center [181, 272] width 307 height 158
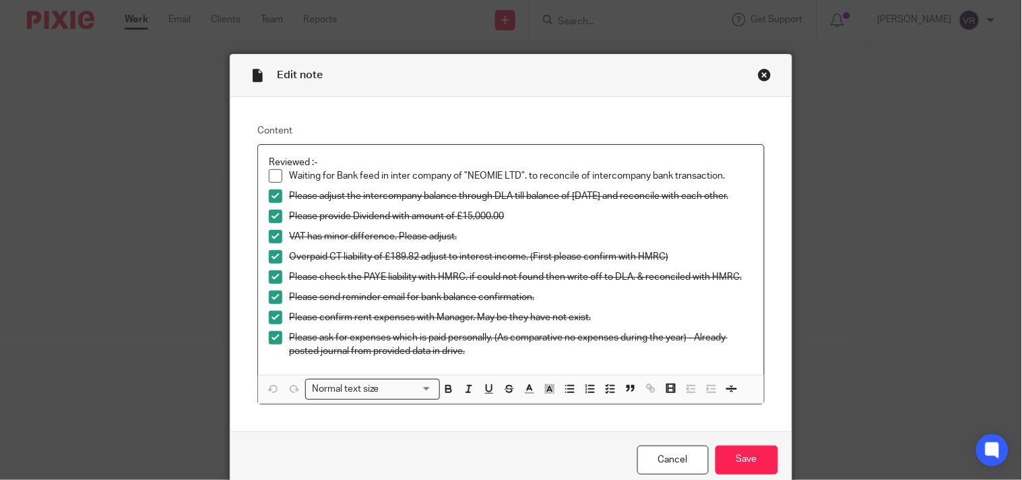
click at [758, 76] on div "Close this dialog window" at bounding box center [764, 74] width 13 height 13
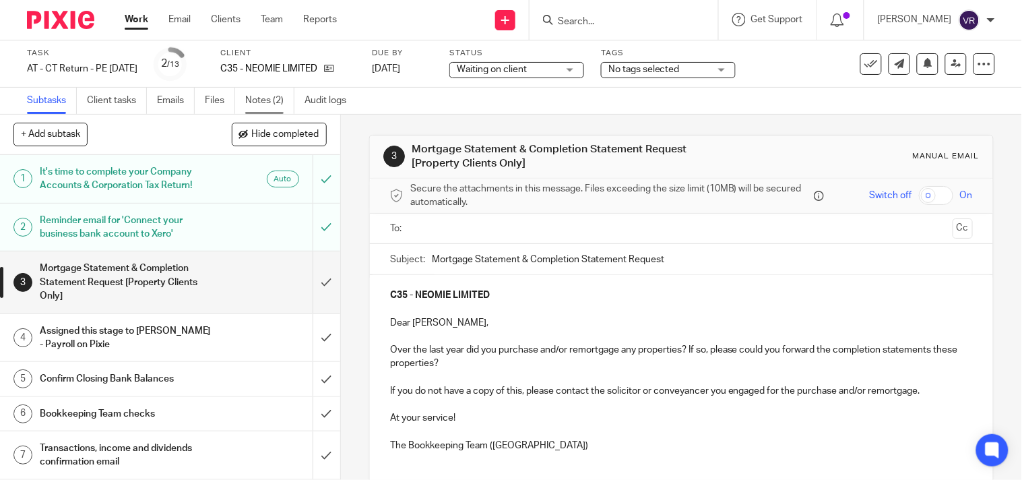
click at [275, 99] on link "Notes (2)" at bounding box center [269, 101] width 49 height 26
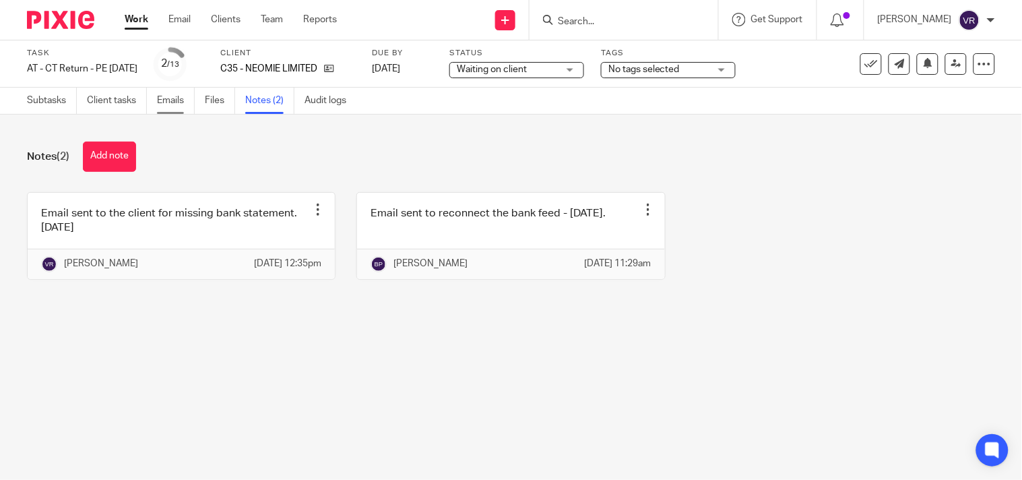
click at [164, 104] on link "Emails" at bounding box center [176, 101] width 38 height 26
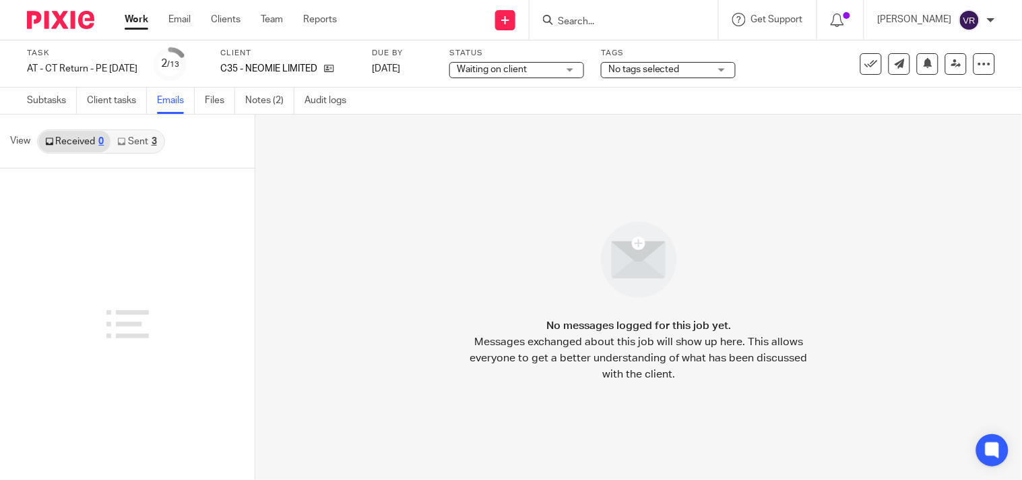
click at [133, 146] on link "Sent 3" at bounding box center [136, 142] width 53 height 22
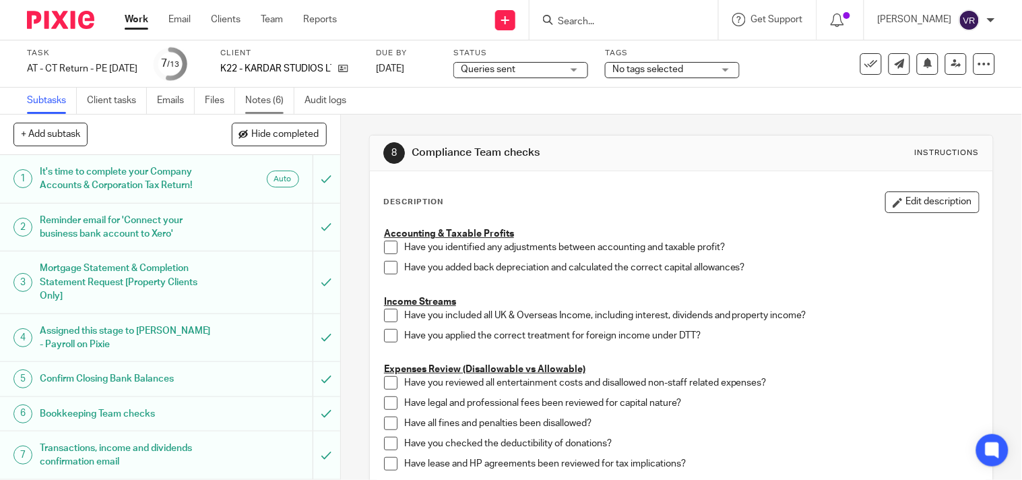
click at [264, 99] on link "Notes (6)" at bounding box center [269, 101] width 49 height 26
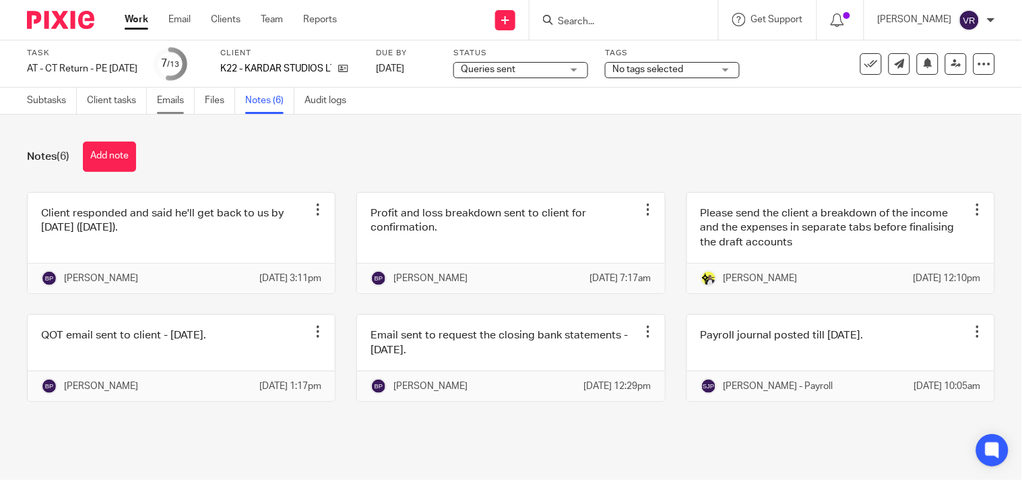
click at [185, 112] on link "Emails" at bounding box center [176, 101] width 38 height 26
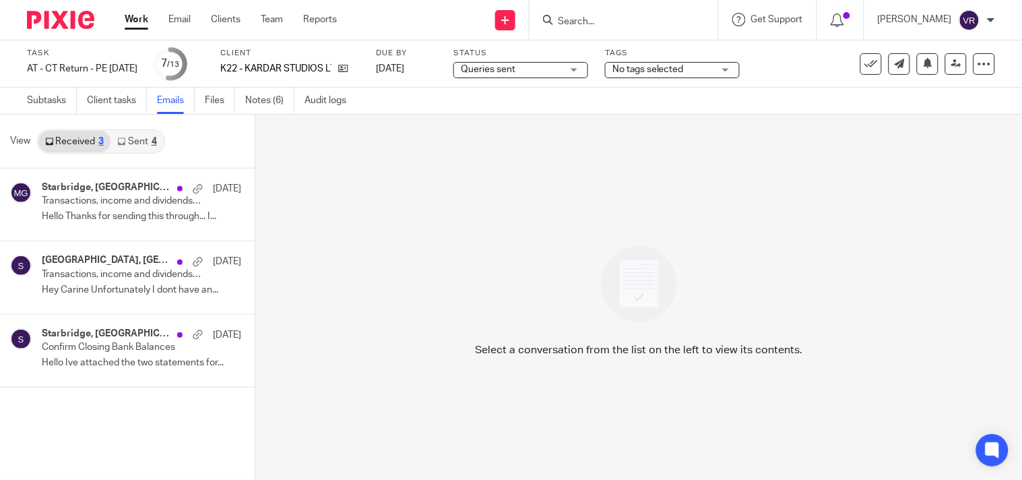
click at [139, 149] on link "Sent 4" at bounding box center [136, 142] width 53 height 22
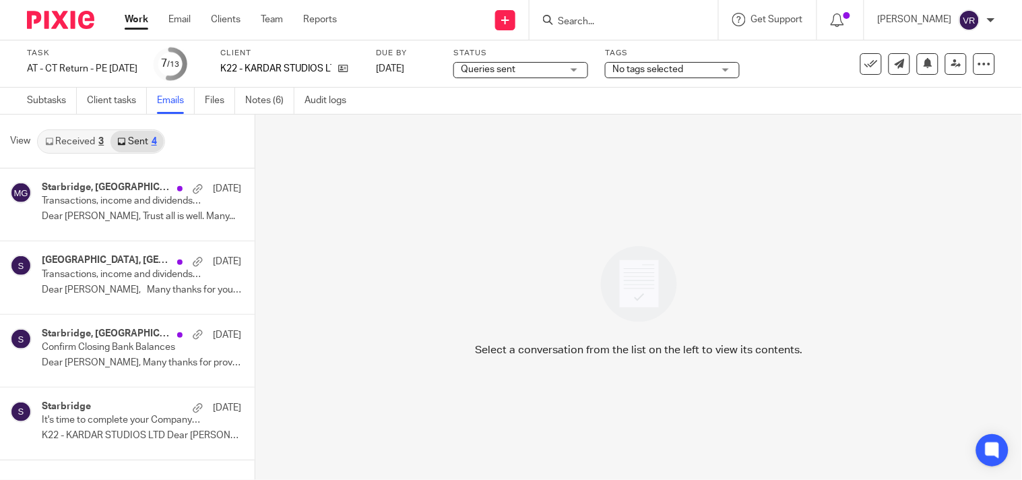
click at [96, 143] on link "Received 3" at bounding box center [74, 142] width 72 height 22
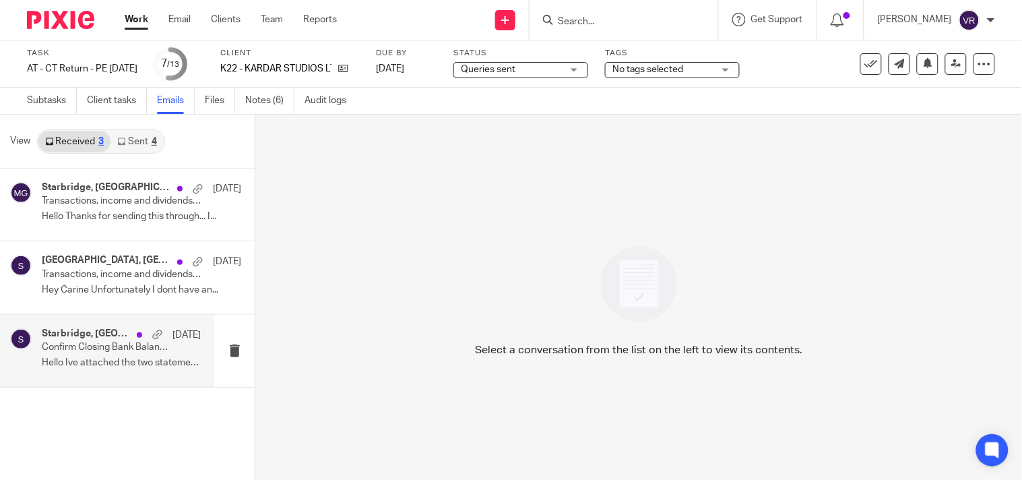
click at [117, 362] on p "Hello Ive attached the two statements for..." at bounding box center [121, 362] width 159 height 11
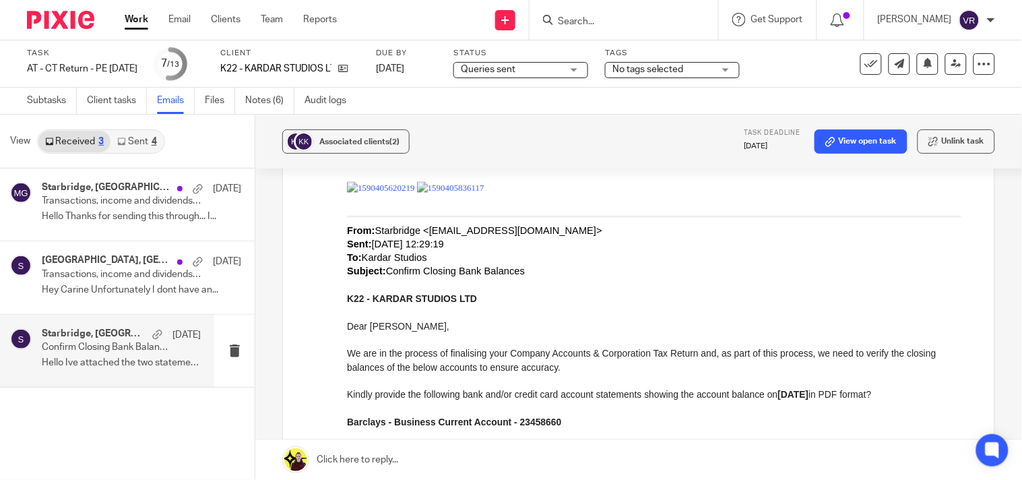
scroll to position [674, 0]
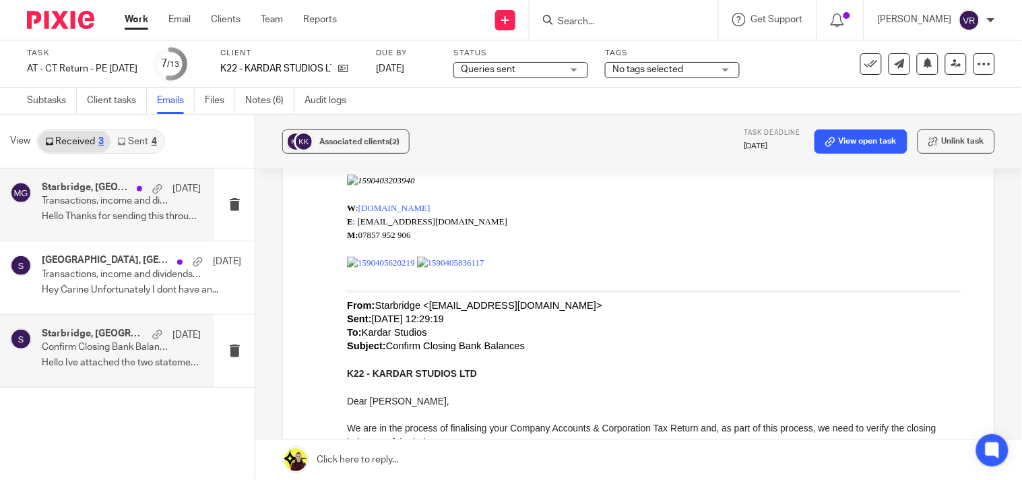
click at [105, 202] on p "Transactions, income and dividends confirmation required to complete your Compa…" at bounding box center [105, 200] width 127 height 11
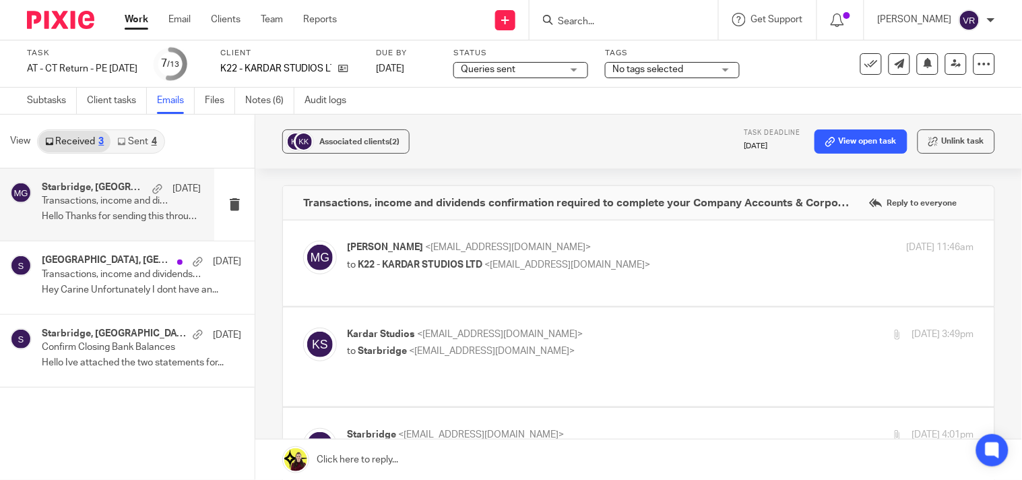
scroll to position [0, 0]
click at [139, 133] on link "Sent 4" at bounding box center [136, 142] width 53 height 22
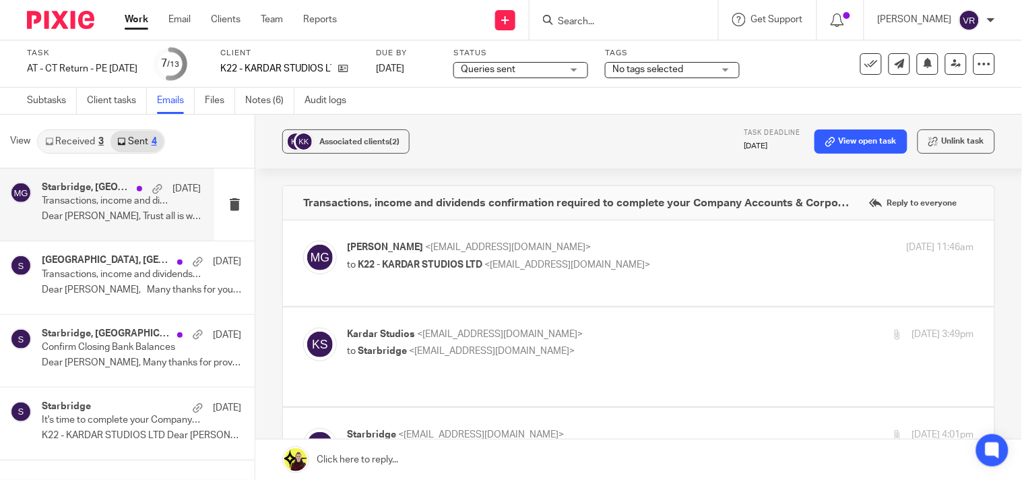
click at [125, 221] on p "Dear Sean, Trust all is well. Many..." at bounding box center [121, 216] width 159 height 11
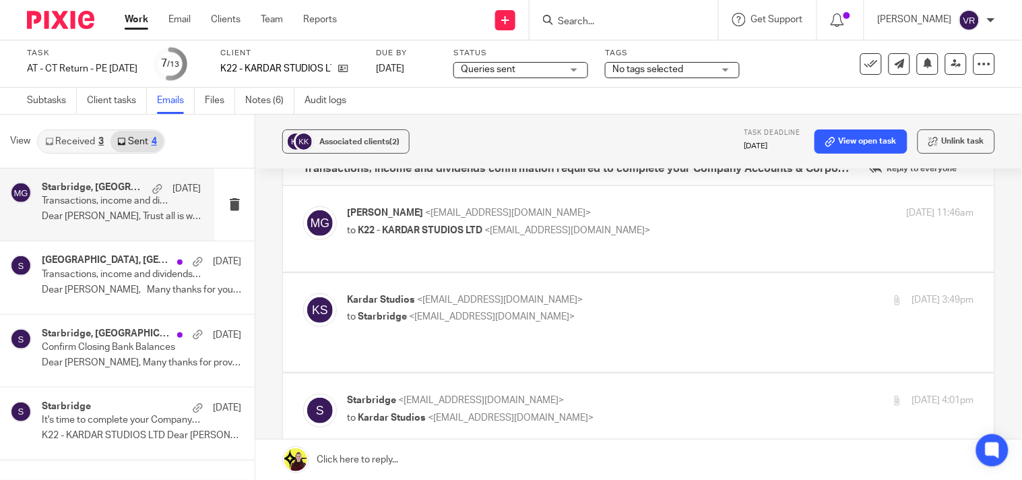
scroll to position [14, 0]
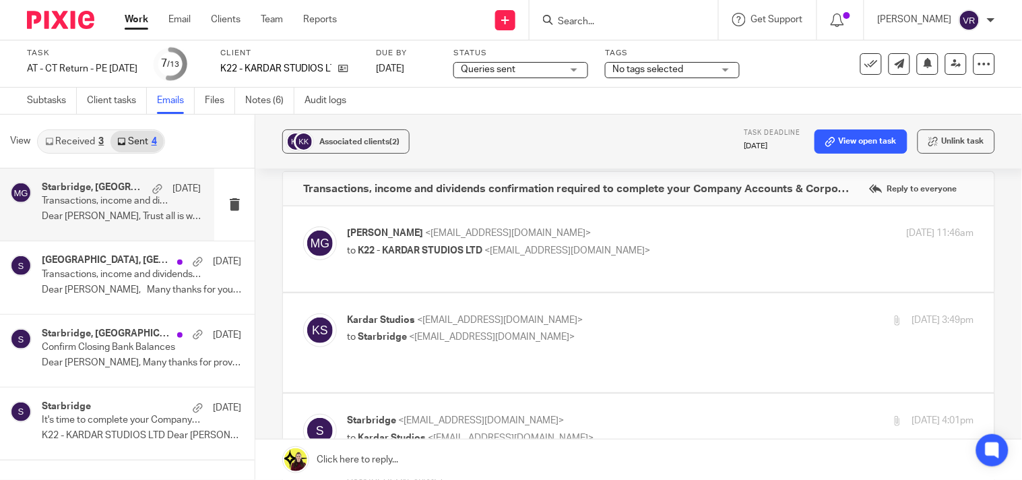
click at [618, 333] on p "to Starbridge <info@starbridge.uk>" at bounding box center [556, 337] width 418 height 14
checkbox input "true"
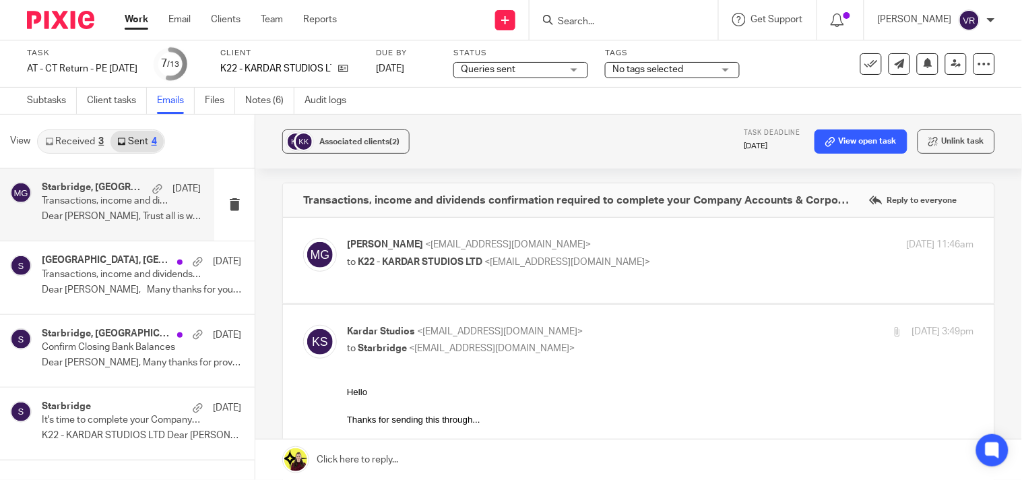
scroll to position [0, 0]
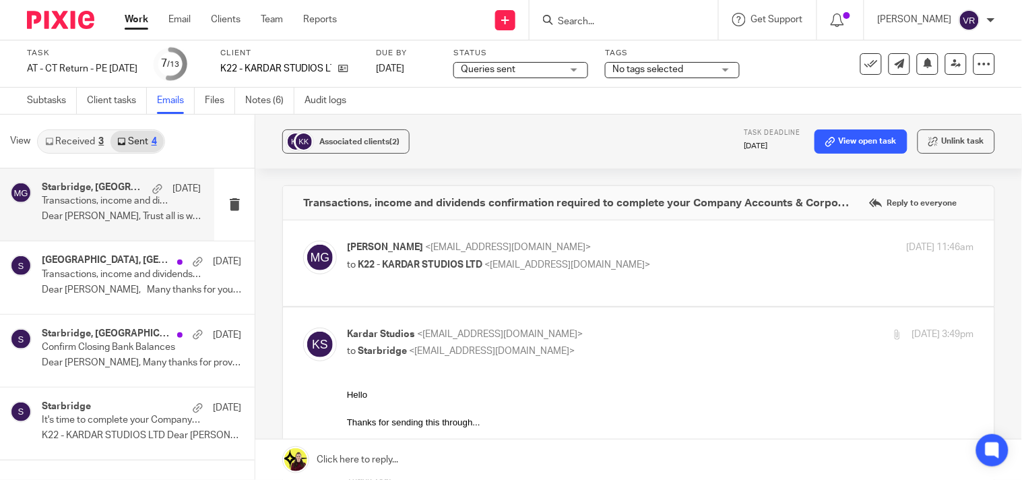
click at [645, 272] on div "Megan George <info@starbridge.uk> to K22 - KARDAR STUDIOS LTD <enquiries@kardar…" at bounding box center [660, 257] width 627 height 34
checkbox input "true"
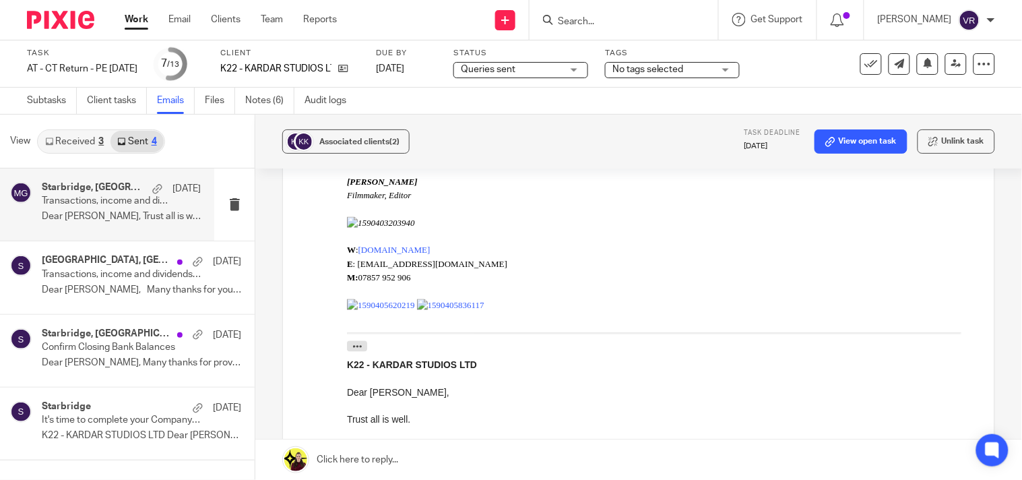
scroll to position [598, 0]
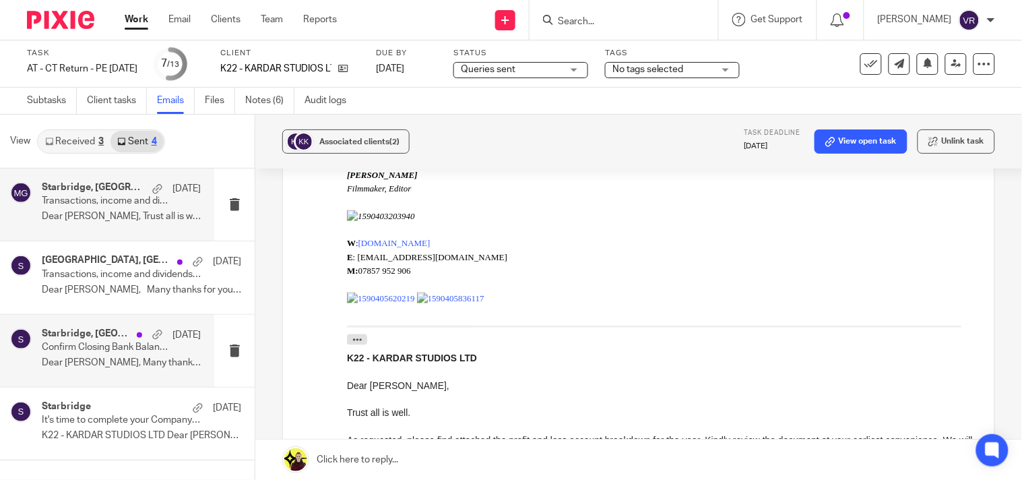
click at [125, 364] on p "Dear Sean, Many thanks for providing this..." at bounding box center [121, 362] width 159 height 11
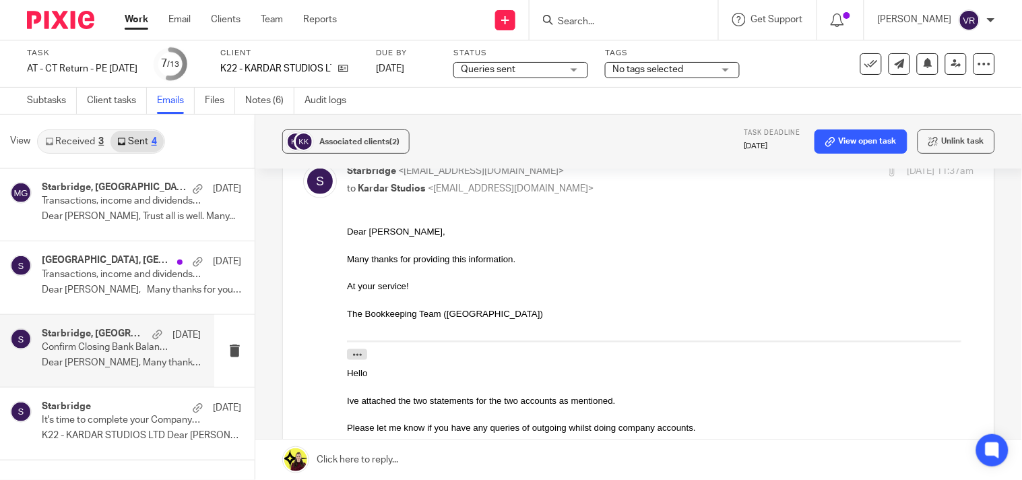
scroll to position [224, 0]
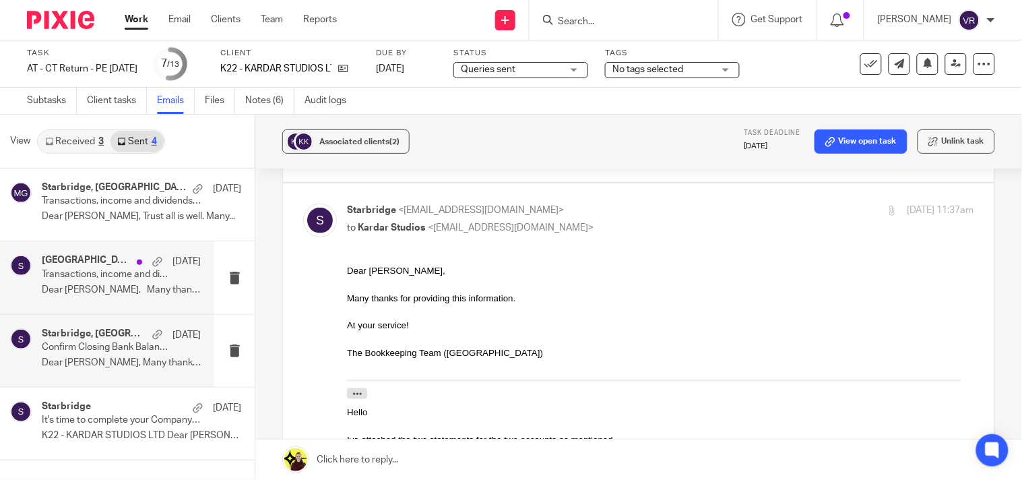
click at [151, 301] on div "Kardar Studios, Starbridge 7 Jul Transactions, income and dividends confirmatio…" at bounding box center [107, 277] width 214 height 72
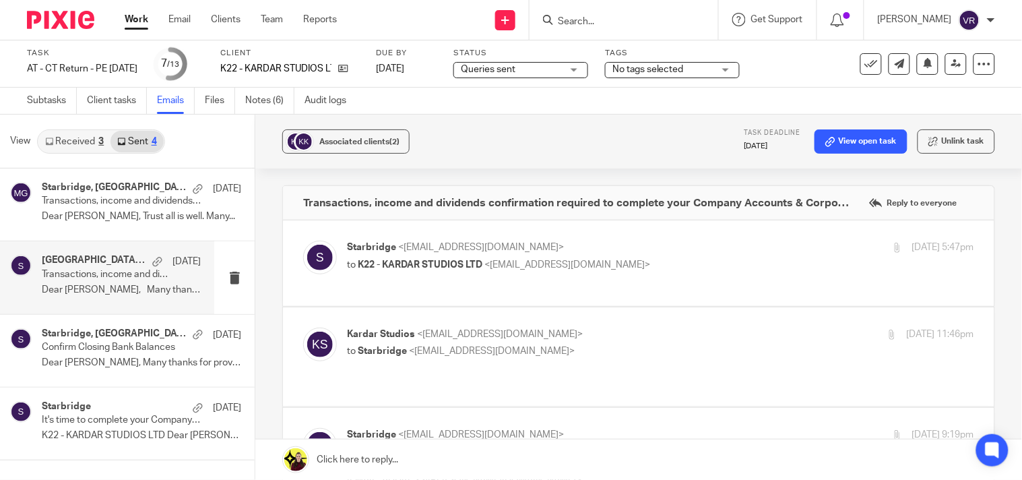
scroll to position [0, 0]
click at [150, 286] on p "Dear Sean, Many thanks for your email..." at bounding box center [121, 289] width 159 height 11
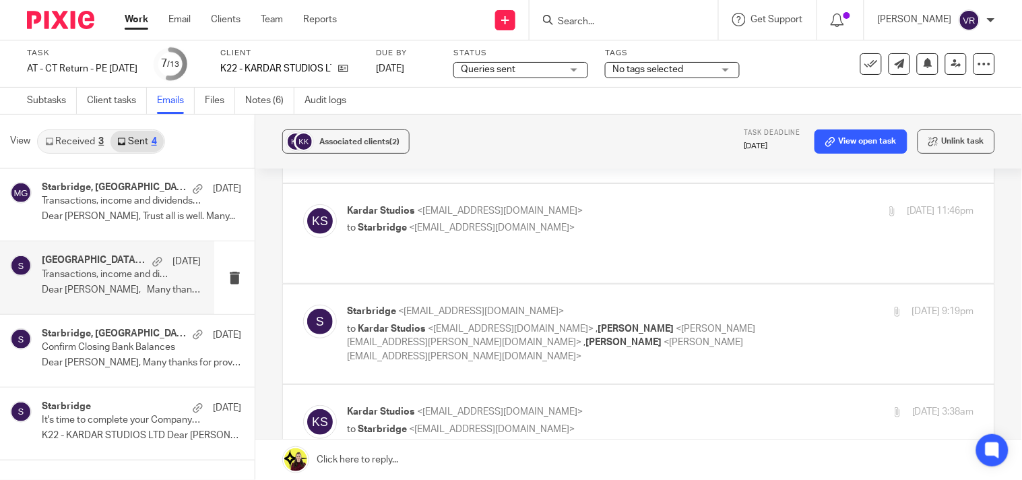
scroll to position [150, 0]
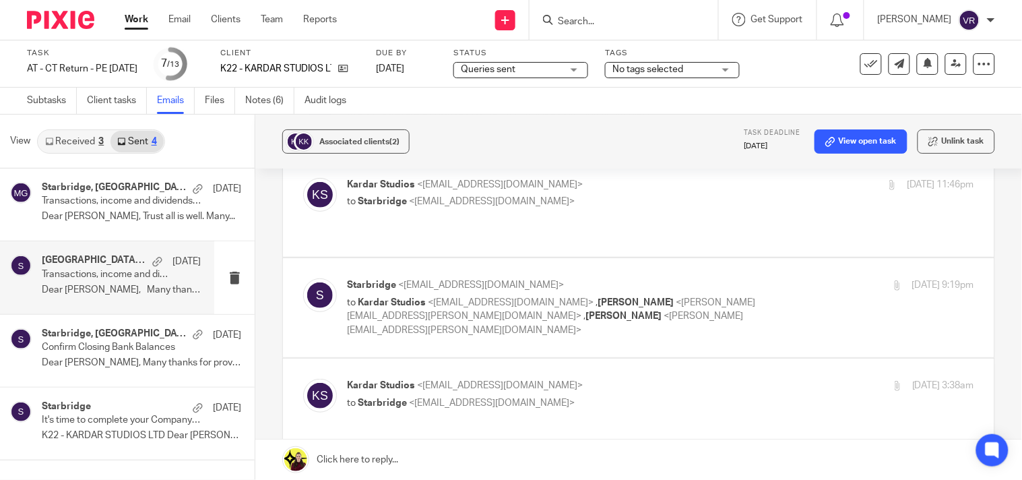
click at [671, 308] on p "to Kardar Studios <enquiries@kardarstudios.com> , Vipul Rawal <vipul.rawal@conf…" at bounding box center [556, 317] width 418 height 42
checkbox input "true"
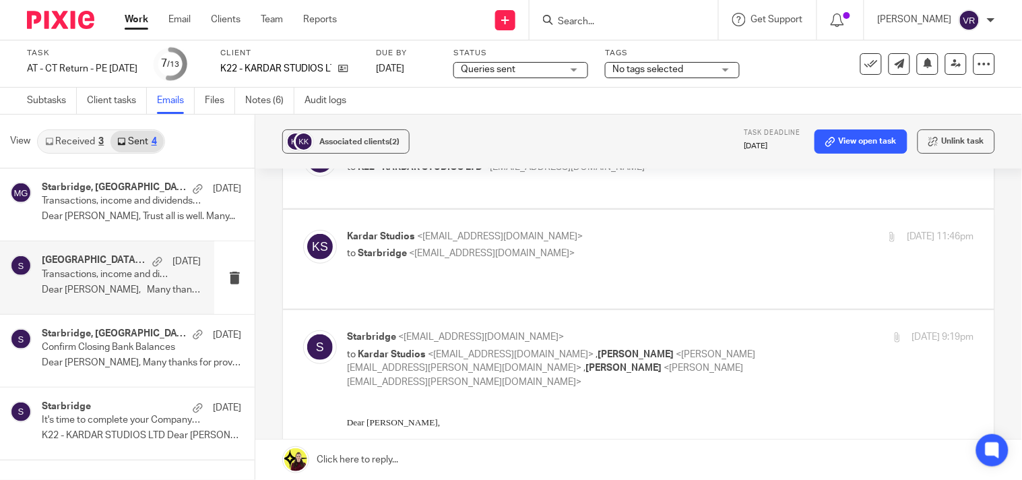
scroll to position [75, 0]
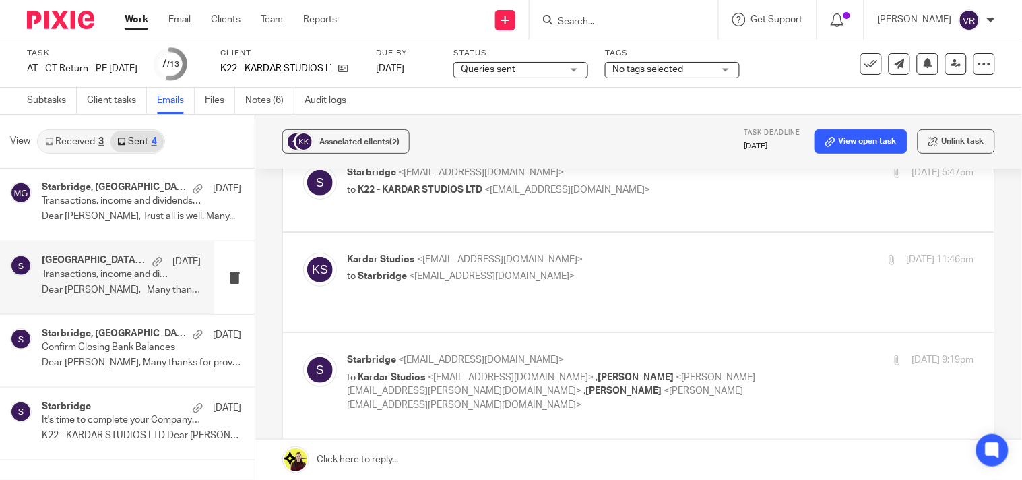
click at [674, 271] on p "to Starbridge <info@starbridge.uk>" at bounding box center [556, 276] width 418 height 14
checkbox input "true"
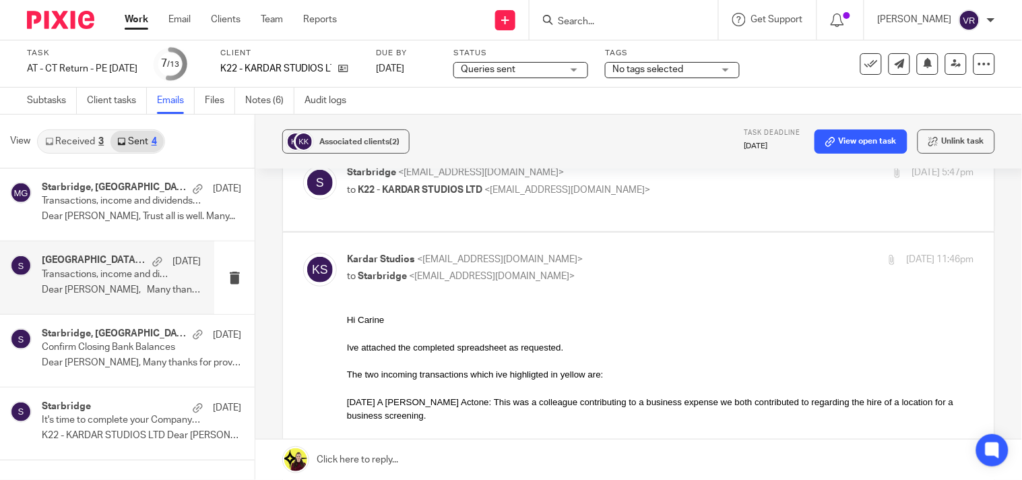
scroll to position [0, 0]
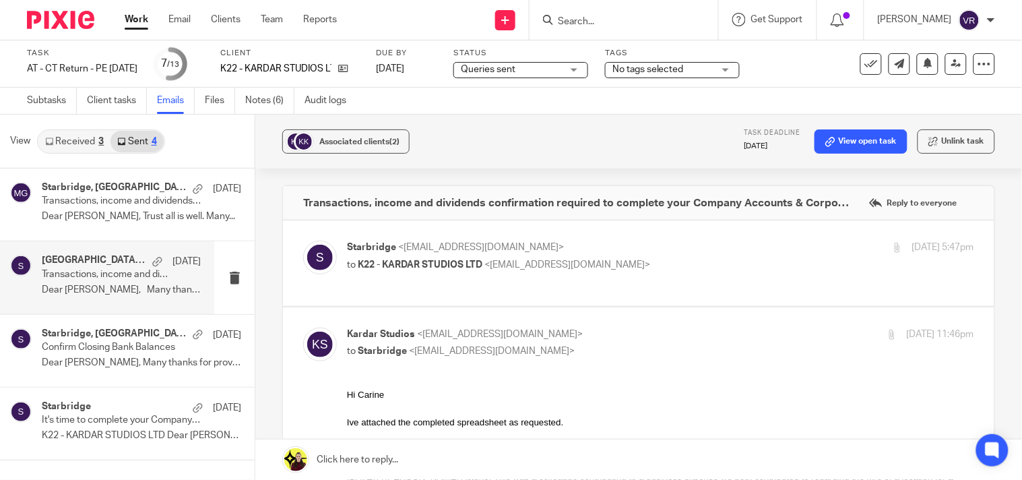
click at [674, 271] on div "Starbridge <info@starbridge.uk> to K22 - KARDAR STUDIOS LTD <enquiries@kardarst…" at bounding box center [660, 257] width 627 height 34
checkbox input "true"
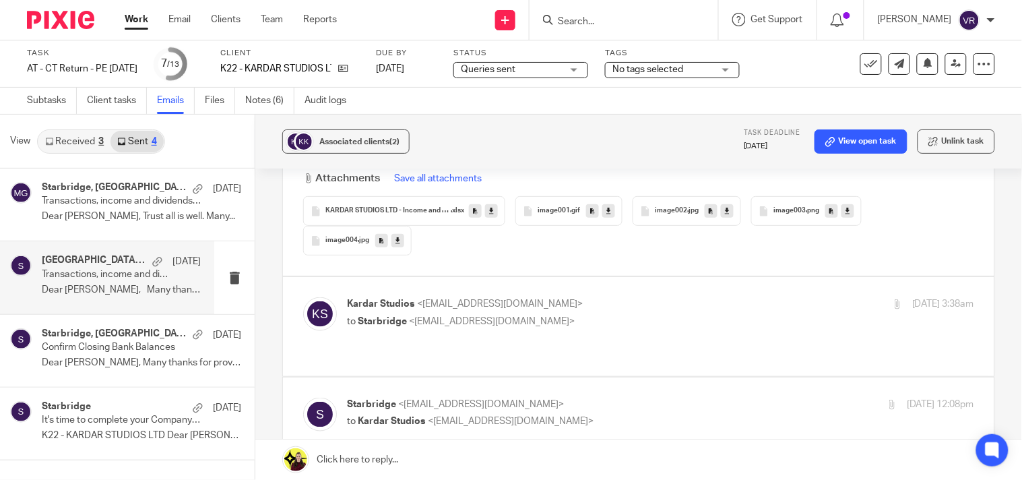
scroll to position [4340, 0]
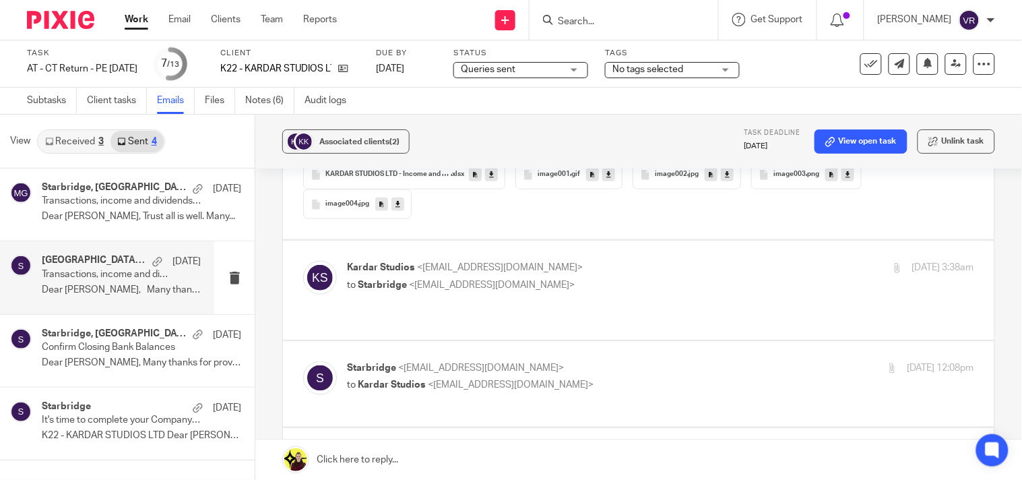
click at [703, 304] on div "Kardar Studios <enquiries@kardarstudios.com> to Starbridge <info@starbridge.uk>…" at bounding box center [638, 290] width 671 height 59
click at [657, 277] on div "Kardar Studios <enquiries@kardarstudios.com> to Starbridge <info@starbridge.uk>" at bounding box center [556, 276] width 418 height 31
checkbox input "true"
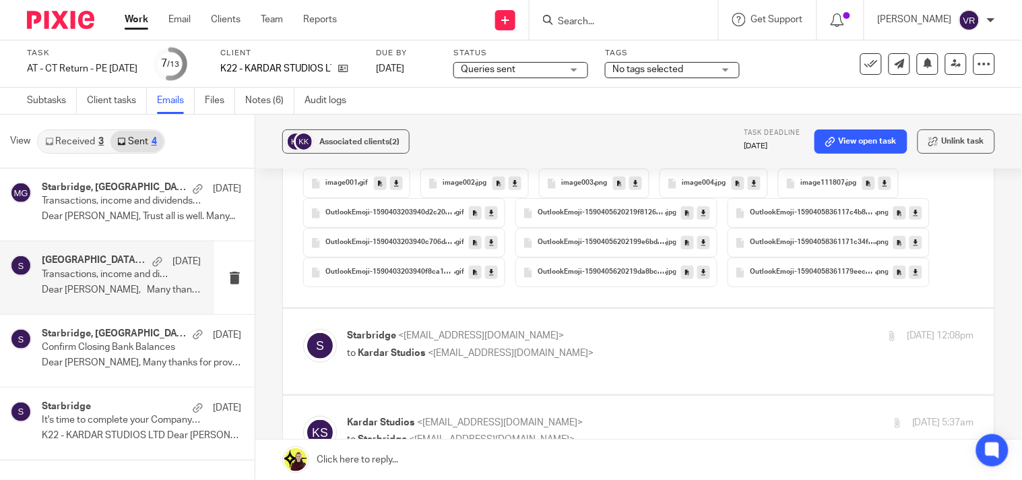
scroll to position [6885, 0]
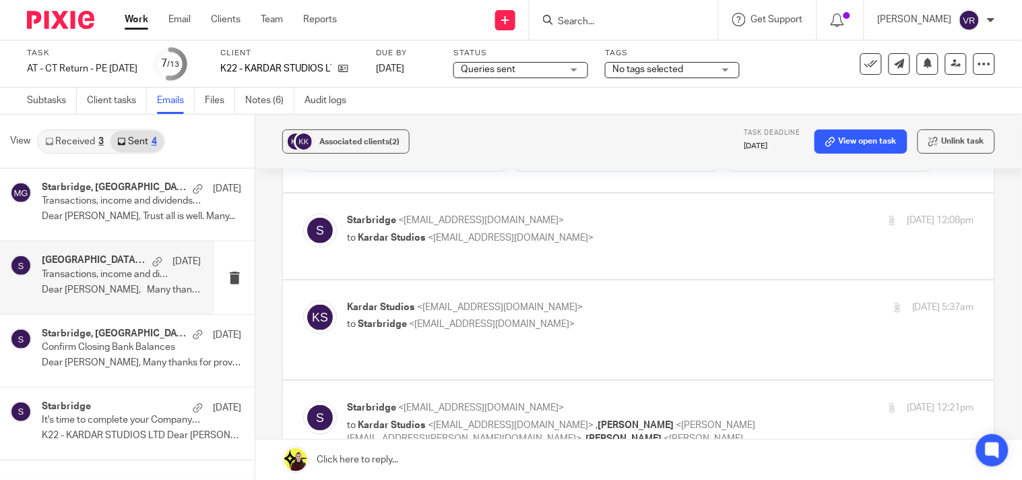
click at [657, 277] on label at bounding box center [638, 236] width 711 height 86
click at [303, 214] on input "checkbox" at bounding box center [302, 213] width 1 height 1
checkbox input "true"
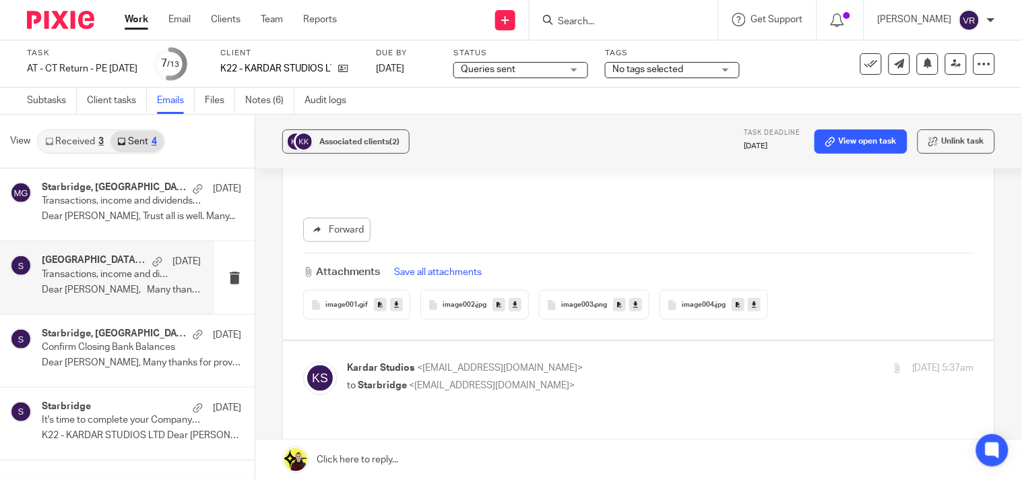
scroll to position [9504, 0]
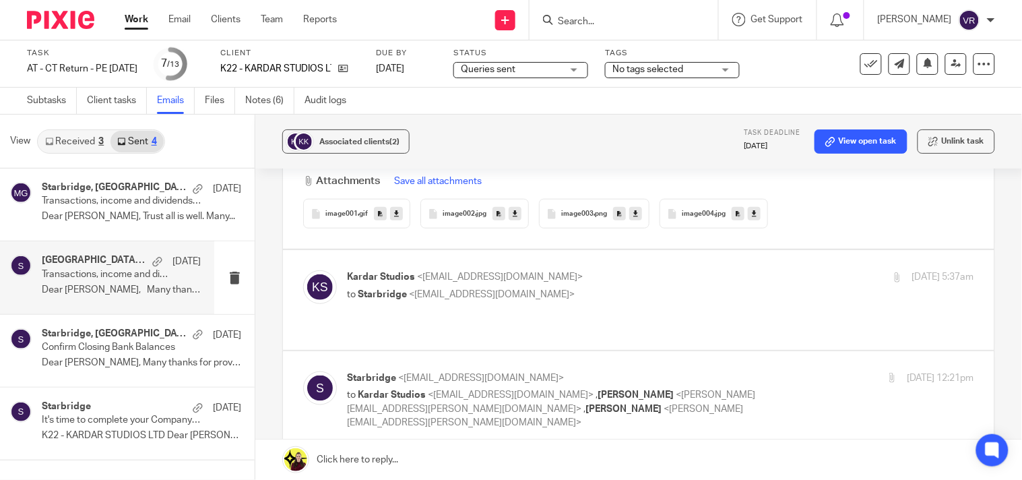
click at [657, 305] on div "Kardar Studios <enquiries@kardarstudios.com> to Starbridge <info@starbridge.uk>…" at bounding box center [638, 299] width 671 height 59
click at [661, 318] on label at bounding box center [638, 299] width 711 height 99
click at [303, 270] on input "checkbox" at bounding box center [302, 269] width 1 height 1
checkbox input "true"
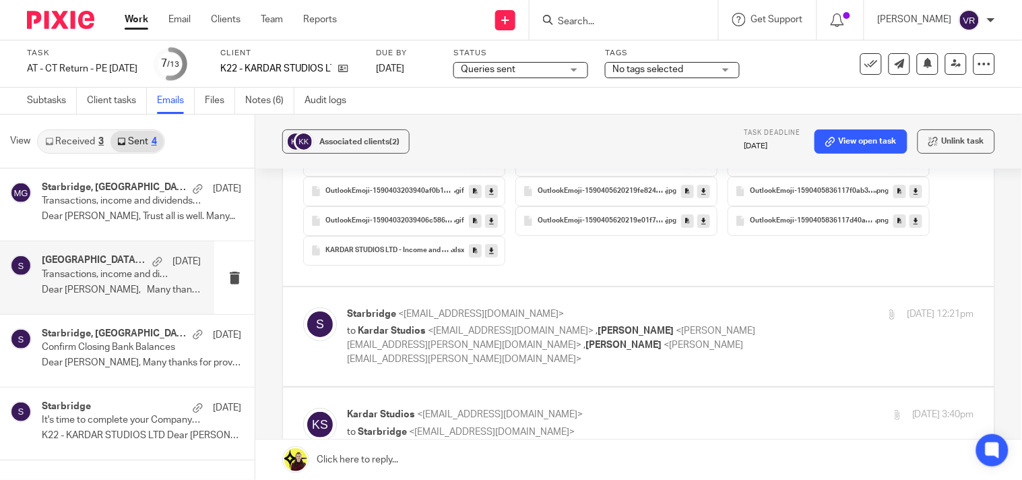
scroll to position [13096, 0]
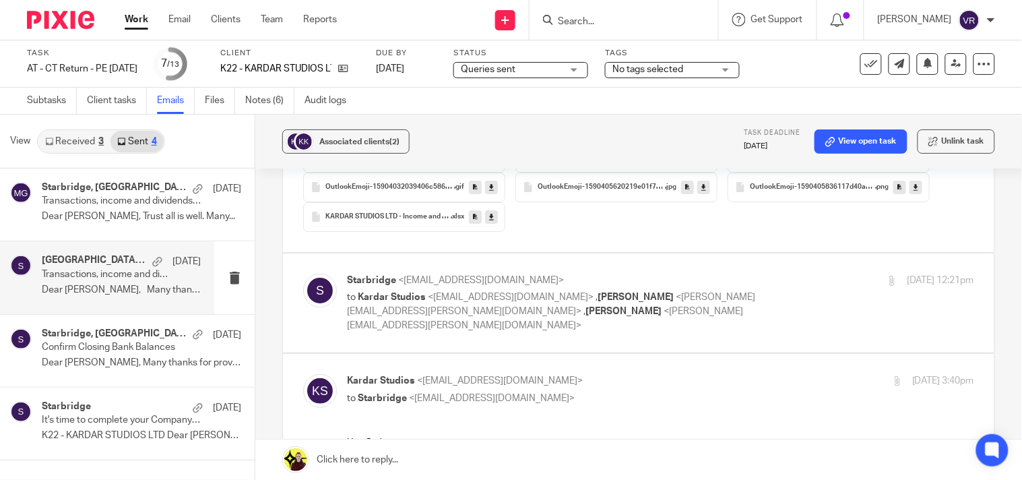
click at [661, 318] on p "to Kardar Studios <enquiries@kardarstudios.com> , Vipul Rawal <vipul.rawal@conf…" at bounding box center [556, 311] width 418 height 42
checkbox input "true"
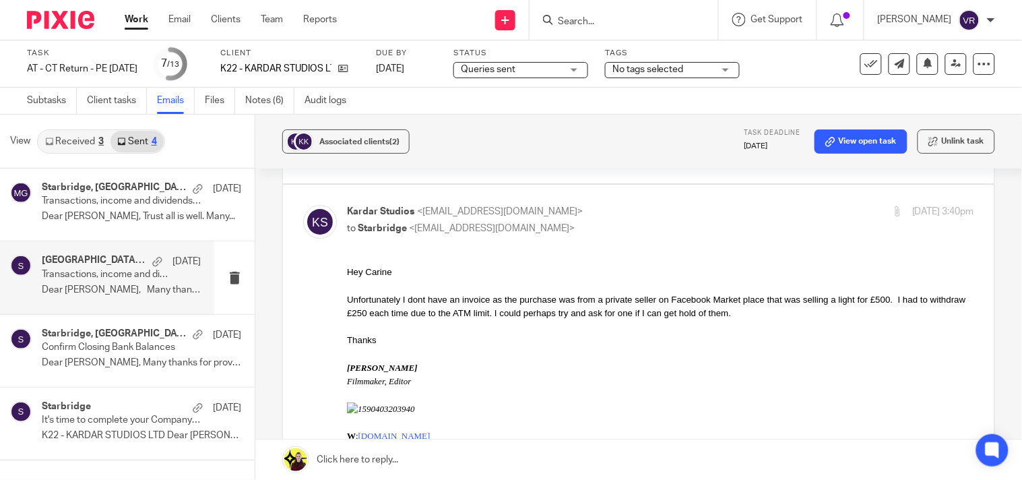
scroll to position [16988, 0]
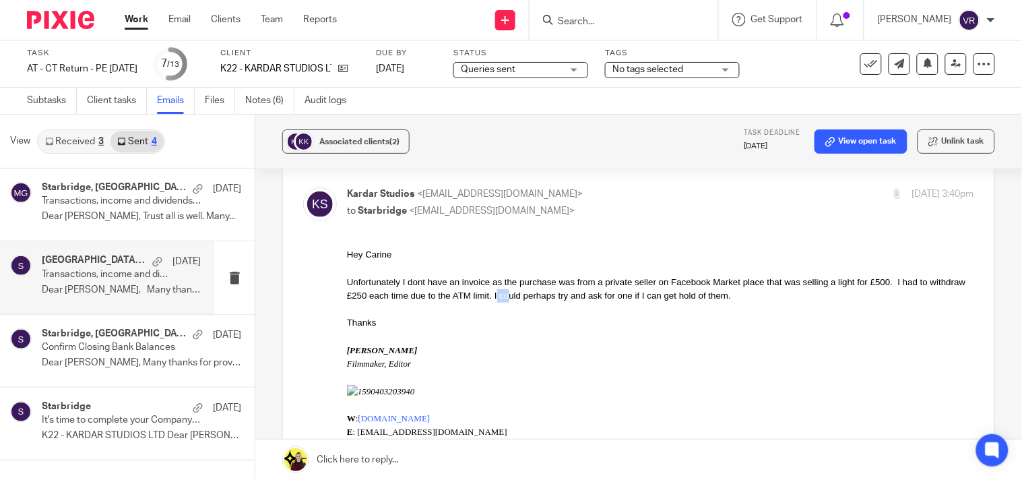
drag, startPoint x: 533, startPoint y: 296, endPoint x: 547, endPoint y: 296, distance: 14.1
click at [547, 296] on p "Unfortunately I dont have an invoice as the purchase was from a private seller …" at bounding box center [659, 289] width 627 height 28
drag, startPoint x: 530, startPoint y: 293, endPoint x: 776, endPoint y: 296, distance: 245.9
click at [776, 296] on p "Unfortunately I dont have an invoice as the purchase was from a private seller …" at bounding box center [659, 289] width 627 height 28
copy p "I could perhaps try and ask for one if I can get hold of them."
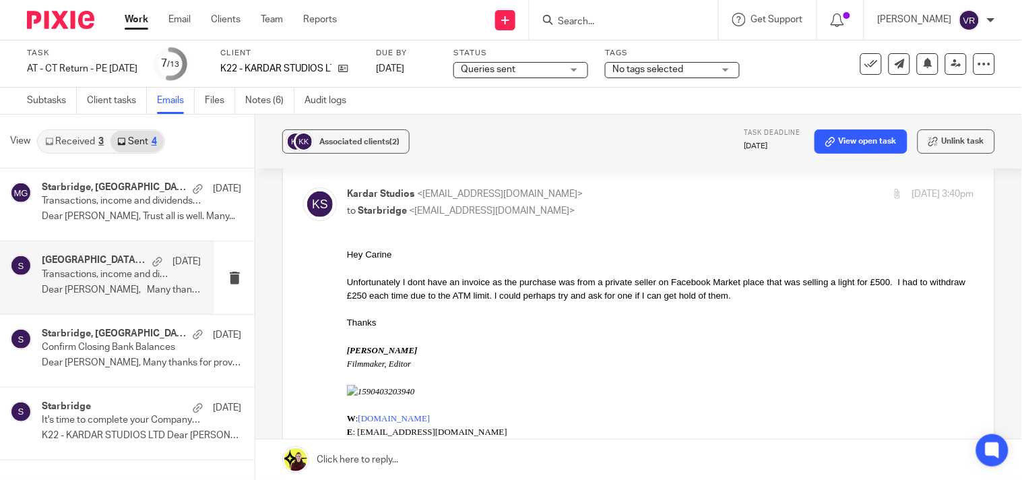
click at [663, 344] on div "Sean Kardar Filmmaker, Editor W : www.kardarstudios.com E : enquiries@kardarstu…" at bounding box center [659, 418] width 627 height 150
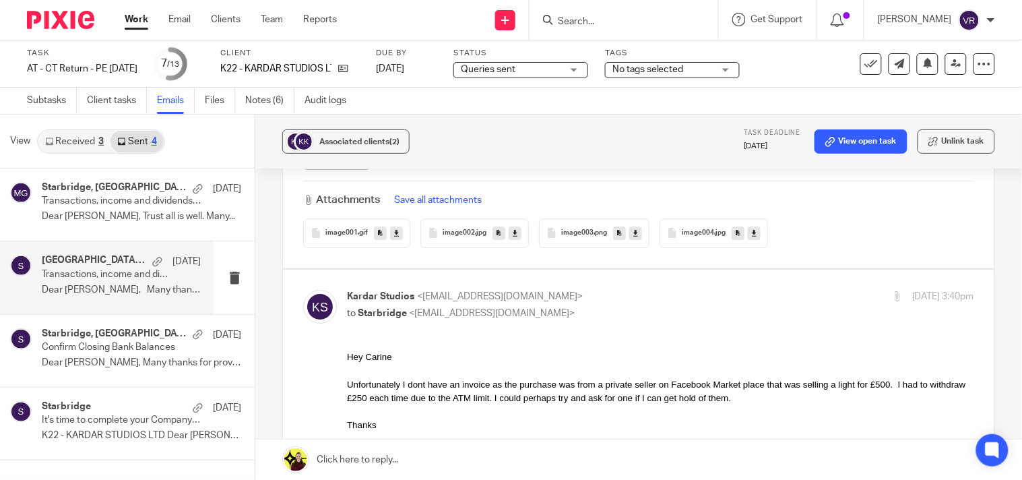
scroll to position [16960, 0]
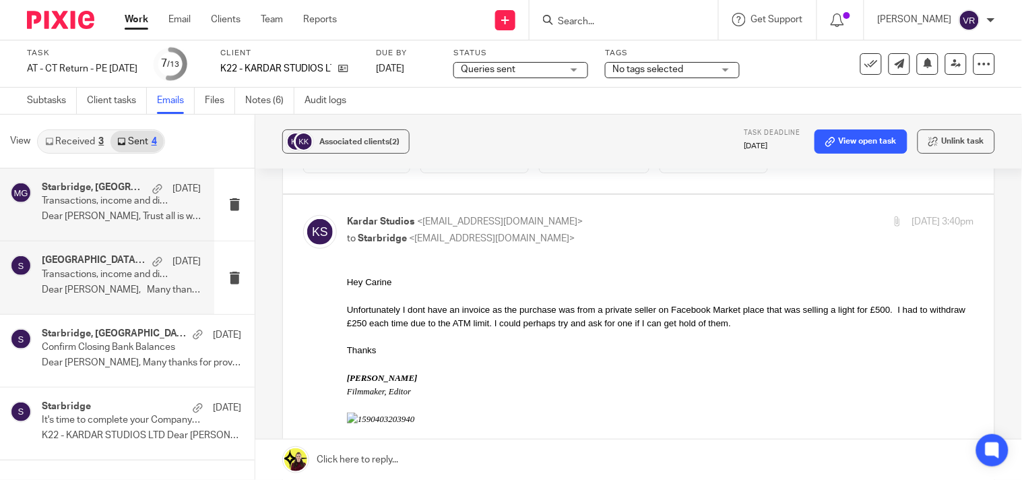
click at [129, 207] on div "Starbridge, Kardar Studios, Megan George 21 Jul Transactions, income and divide…" at bounding box center [121, 204] width 159 height 45
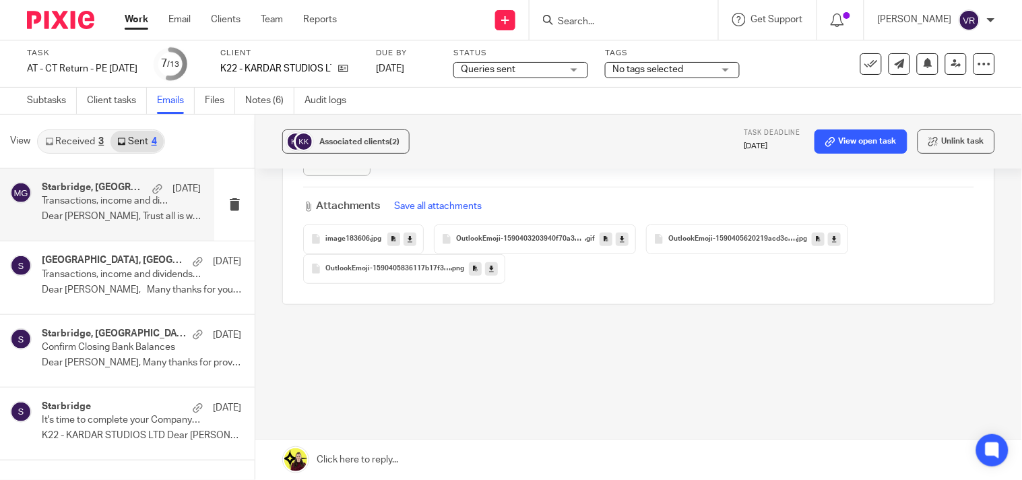
scroll to position [0, 0]
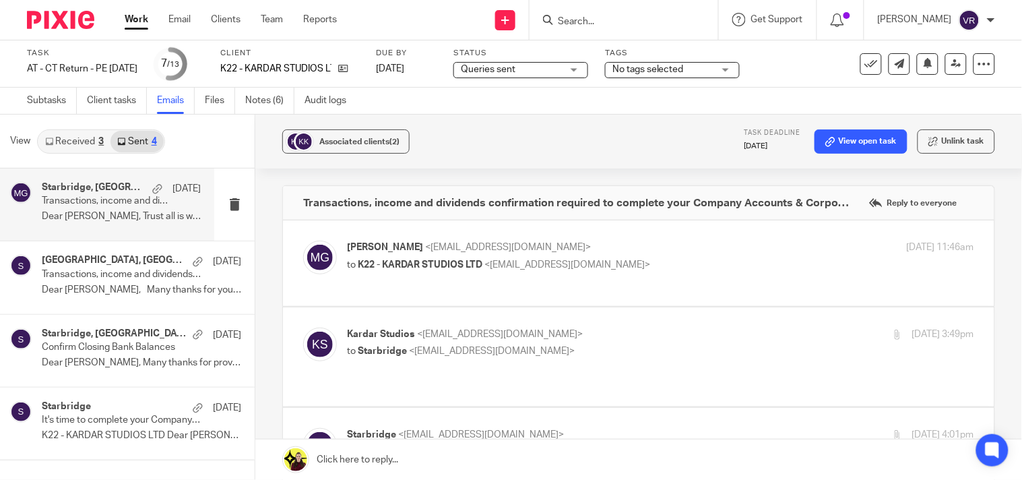
click at [129, 207] on div "Starbridge, Kardar Studios, Megan George 21 Jul Transactions, income and divide…" at bounding box center [121, 204] width 159 height 45
click at [722, 266] on p "to K22 - KARDAR STUDIOS LTD <enquiries@kardarstudios.com>" at bounding box center [556, 265] width 418 height 14
checkbox input "true"
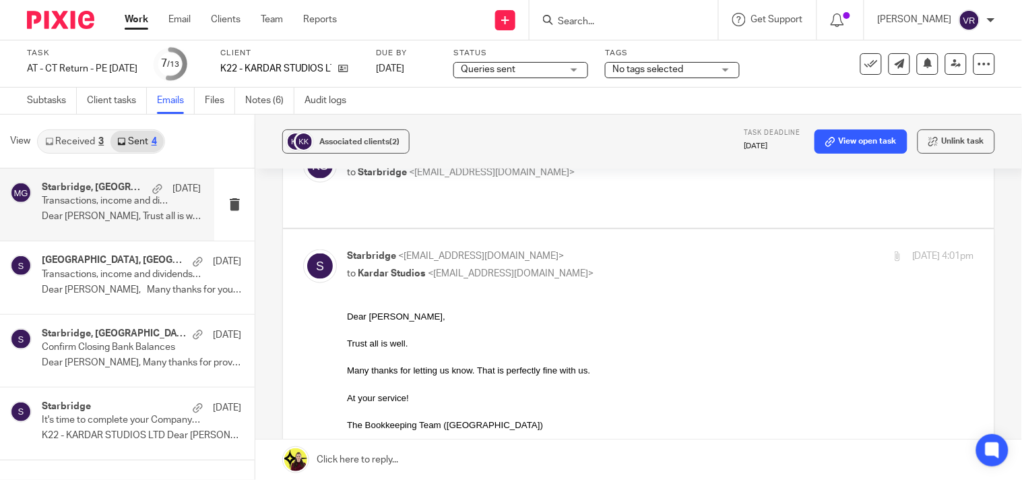
scroll to position [374, 0]
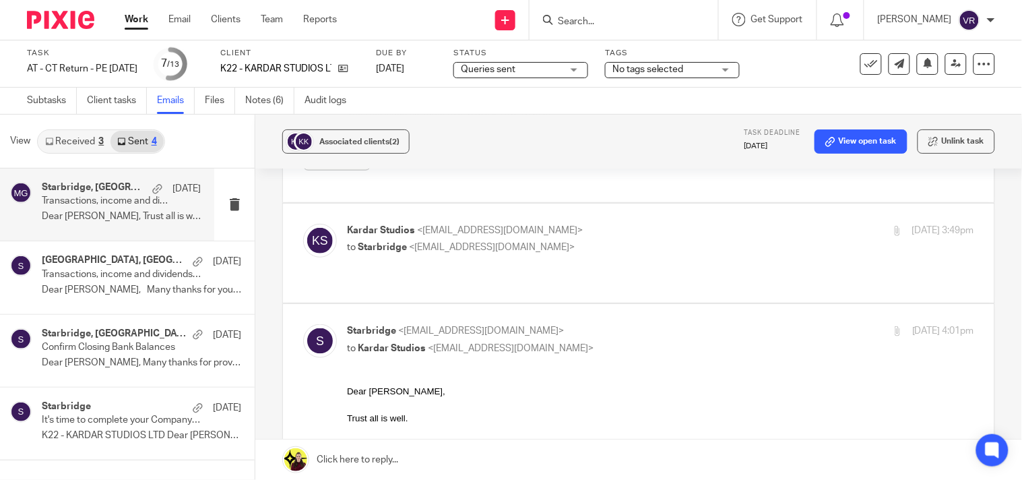
click at [728, 232] on p "Kardar Studios <enquiries@kardarstudios.com>" at bounding box center [556, 231] width 418 height 14
checkbox input "true"
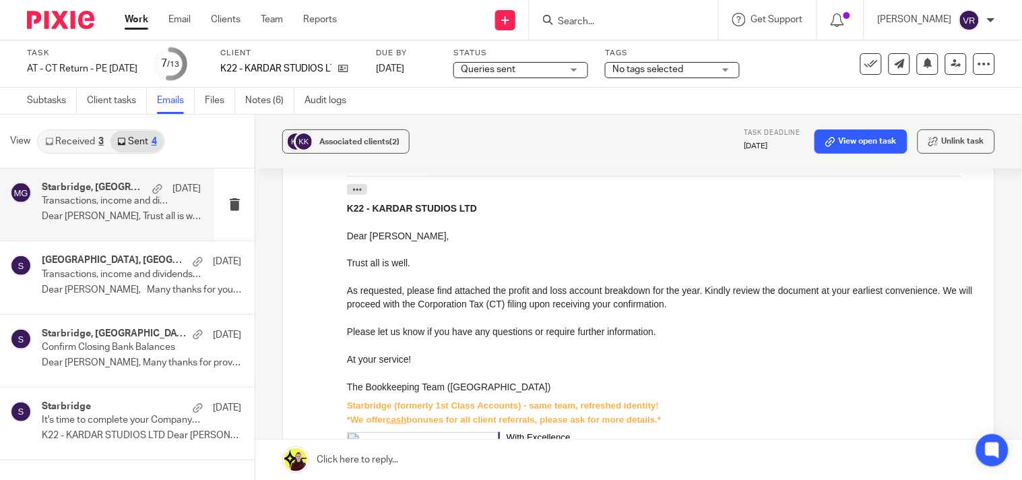
scroll to position [224, 0]
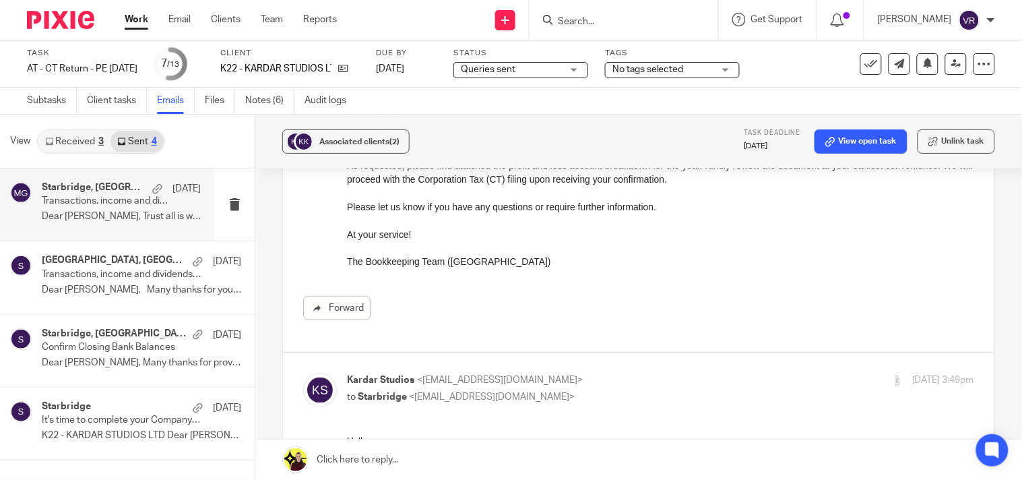
click at [655, 12] on form at bounding box center [627, 19] width 143 height 17
click at [648, 25] on input "Search" at bounding box center [616, 22] width 121 height 12
paste input "Simply Sayo Ltd"
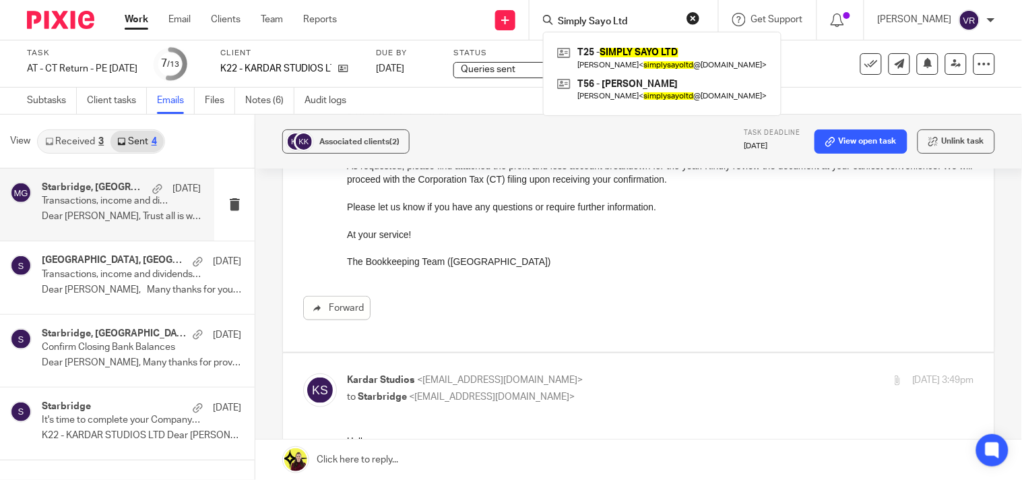
type input "Simply Sayo Ltd"
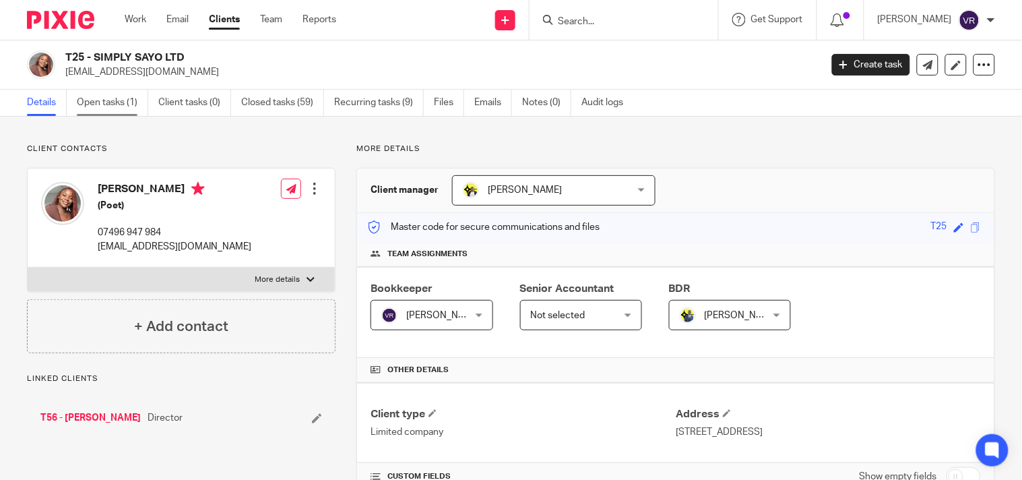
click at [100, 94] on link "Open tasks (1)" at bounding box center [112, 103] width 71 height 26
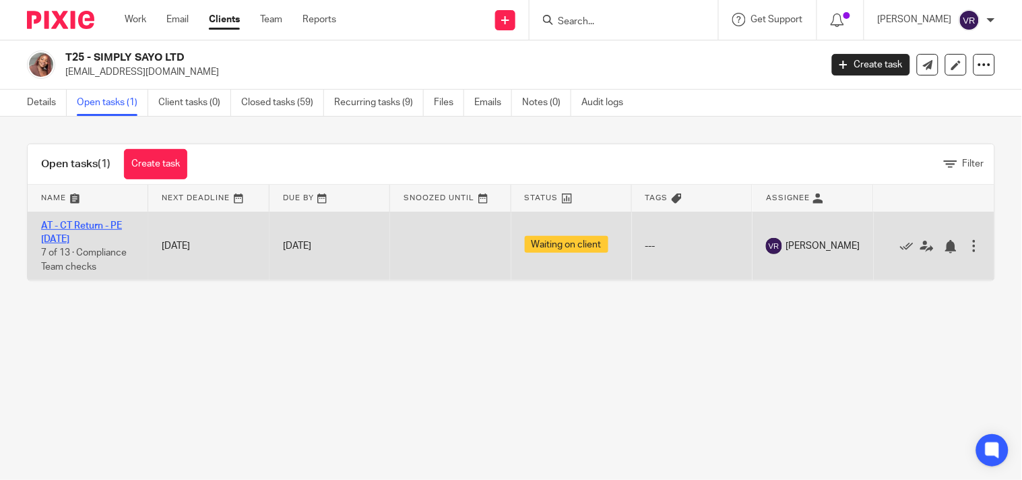
click at [96, 222] on link "AT - CT Return - PE [DATE]" at bounding box center [81, 232] width 81 height 23
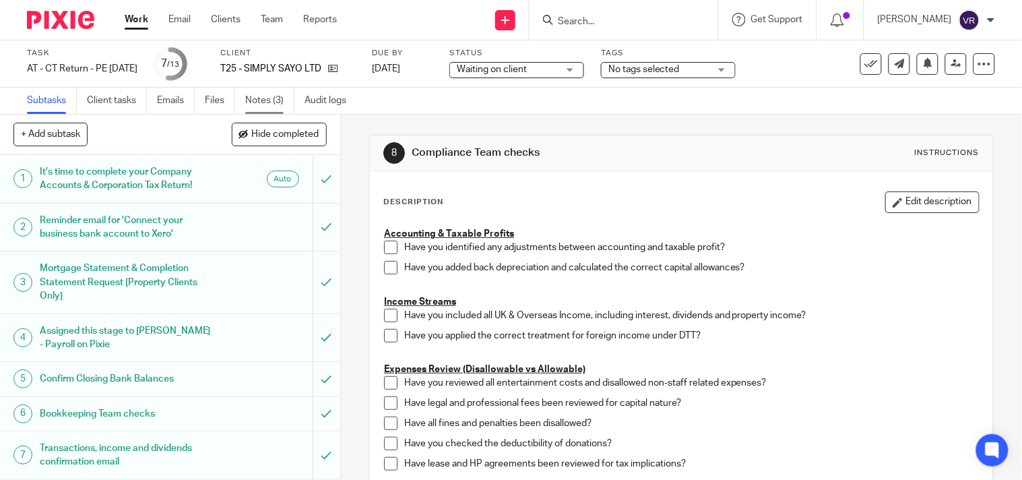
drag, startPoint x: 0, startPoint y: 0, endPoint x: 254, endPoint y: 106, distance: 275.3
click at [254, 106] on link "Notes (3)" at bounding box center [269, 101] width 49 height 26
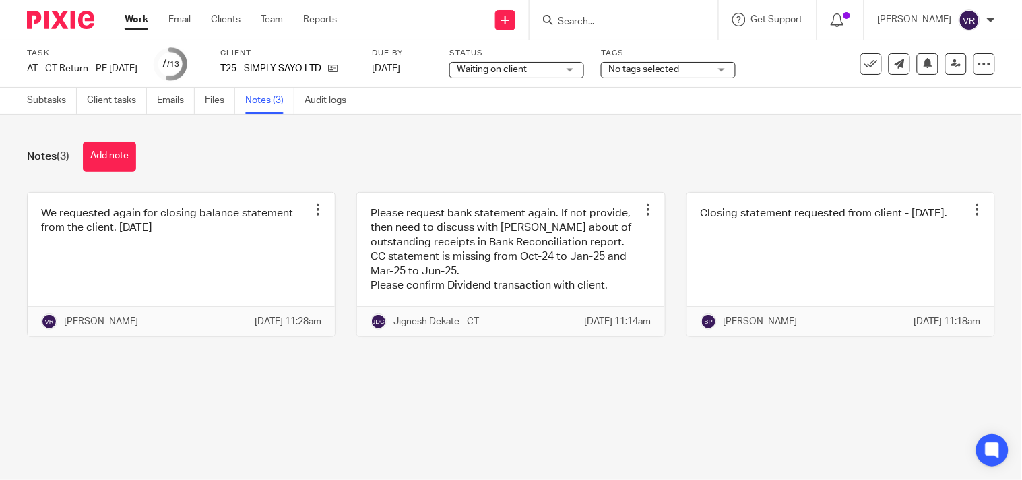
click at [629, 23] on input "Search" at bounding box center [616, 22] width 121 height 12
paste input "Ts creates ltd"
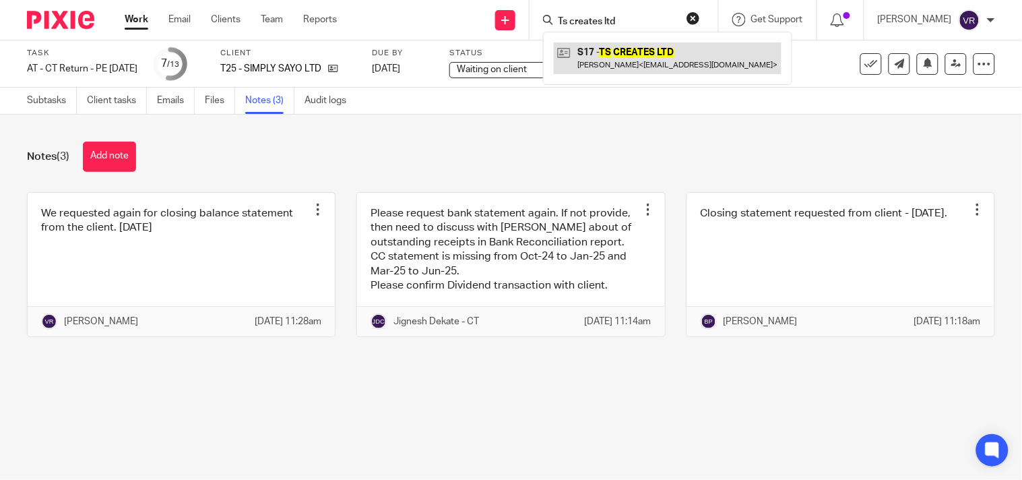
type input "Ts creates ltd"
click at [641, 63] on link at bounding box center [668, 57] width 228 height 31
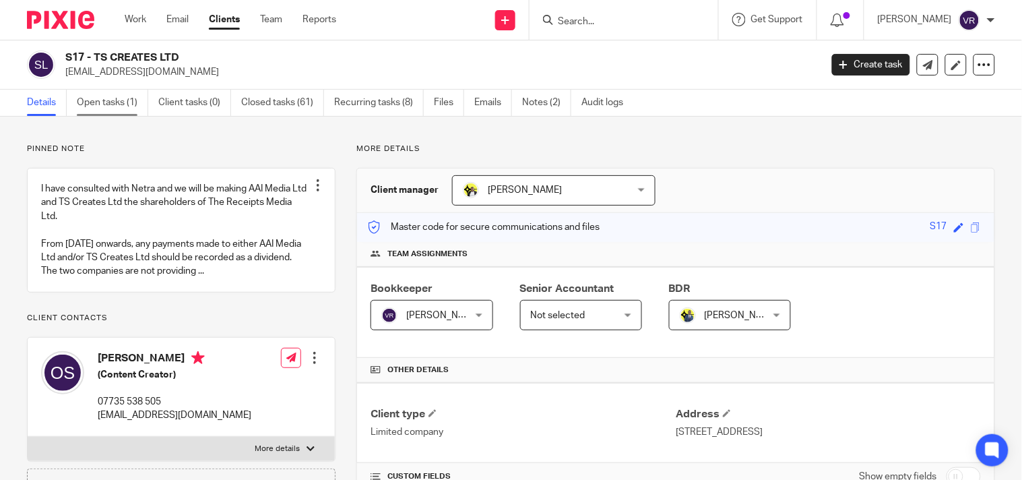
click at [93, 97] on link "Open tasks (1)" at bounding box center [112, 103] width 71 height 26
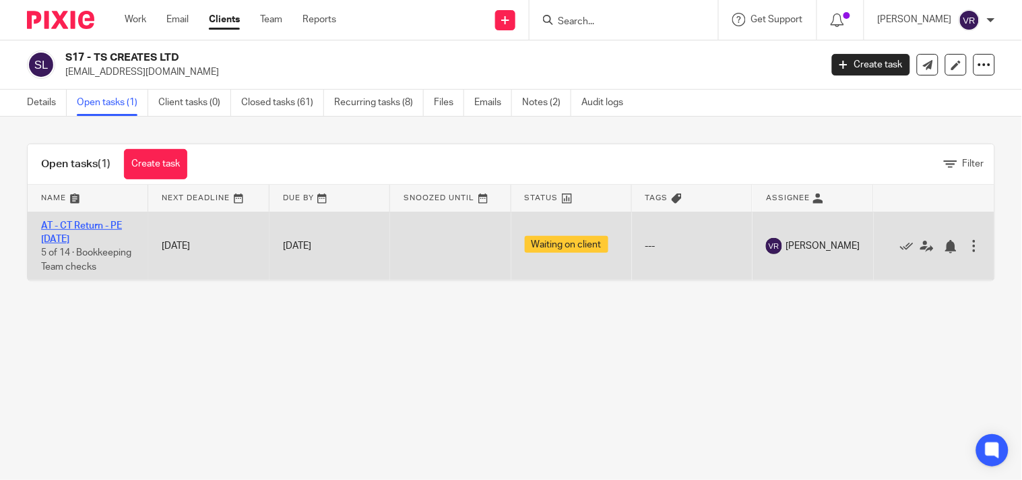
click at [88, 226] on link "AT - CT Return - PE [DATE]" at bounding box center [81, 232] width 81 height 23
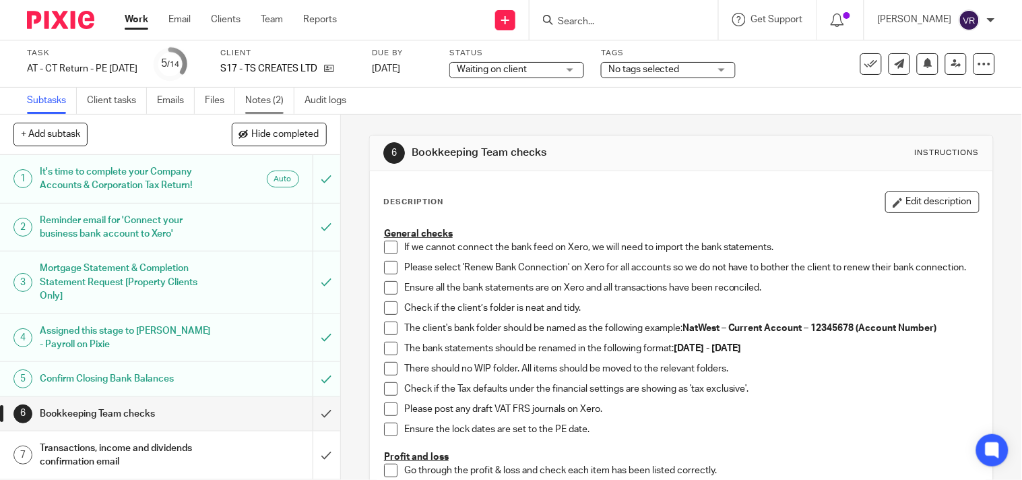
click at [260, 104] on link "Notes (2)" at bounding box center [269, 101] width 49 height 26
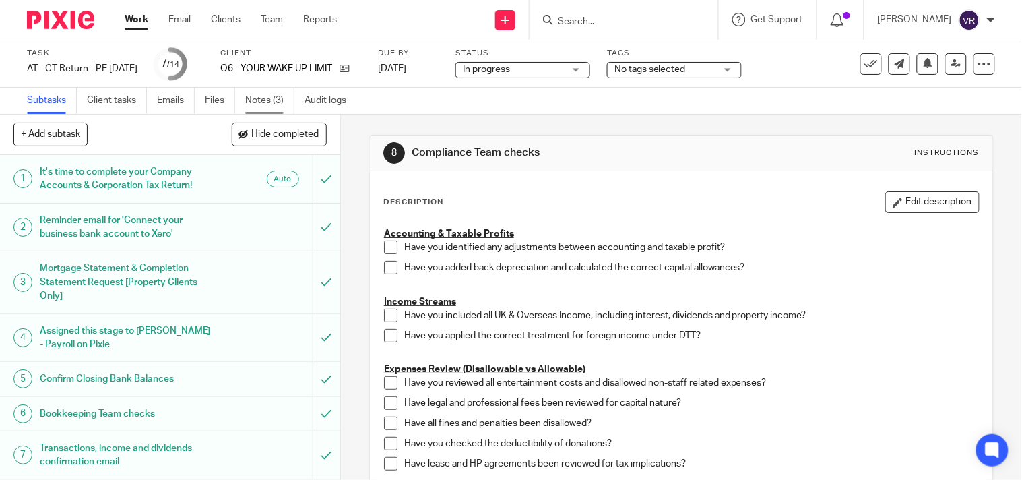
click at [267, 104] on link "Notes (3)" at bounding box center [269, 101] width 49 height 26
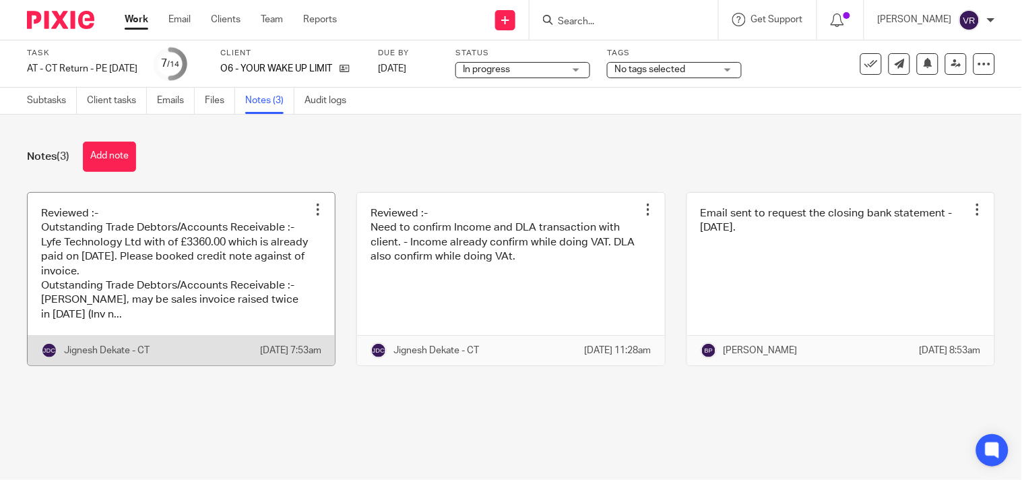
click at [232, 221] on link at bounding box center [181, 279] width 307 height 173
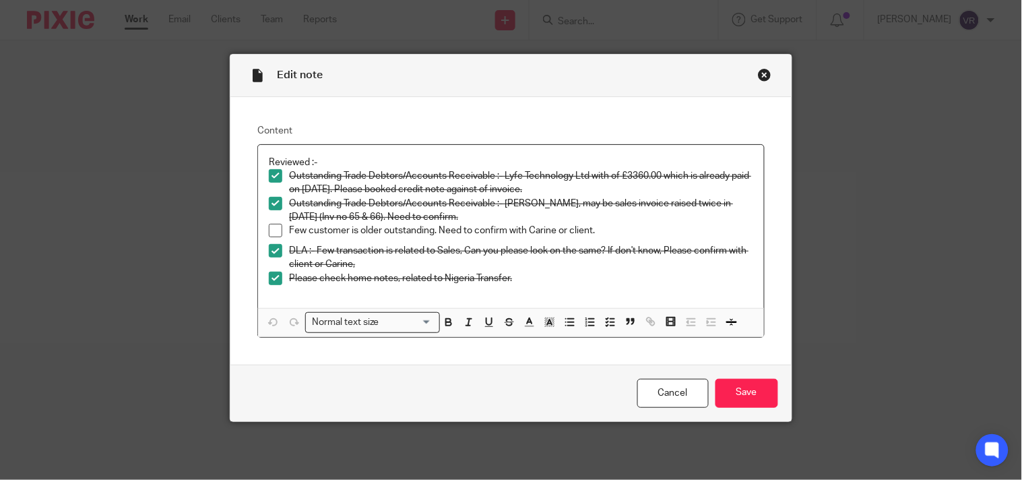
click at [758, 78] on div "Close this dialog window" at bounding box center [764, 74] width 13 height 13
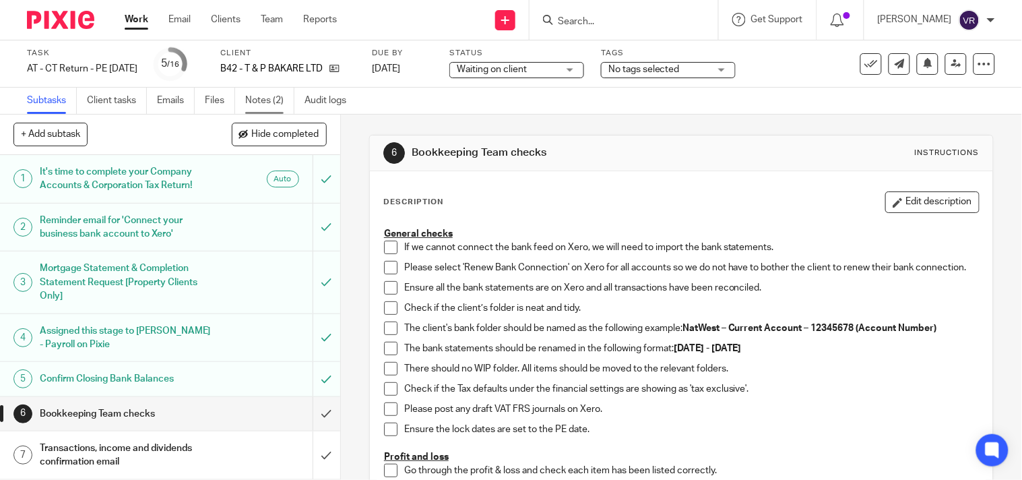
click at [280, 96] on link "Notes (2)" at bounding box center [269, 101] width 49 height 26
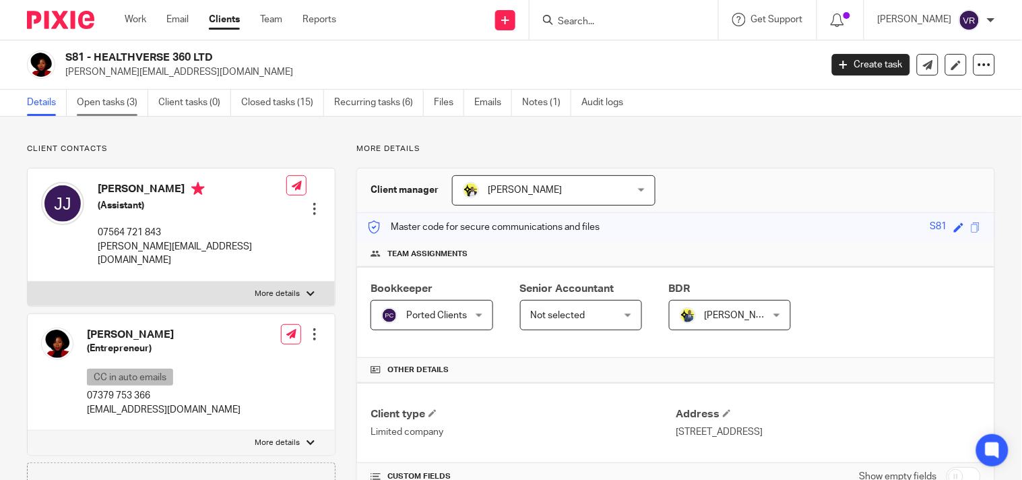
click at [118, 100] on link "Open tasks (3)" at bounding box center [112, 103] width 71 height 26
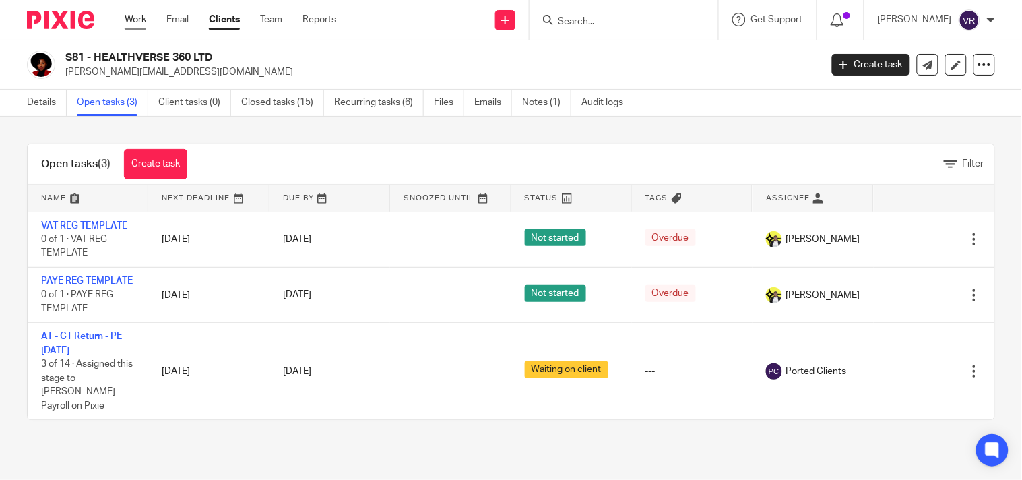
click at [132, 23] on link "Work" at bounding box center [136, 19] width 22 height 13
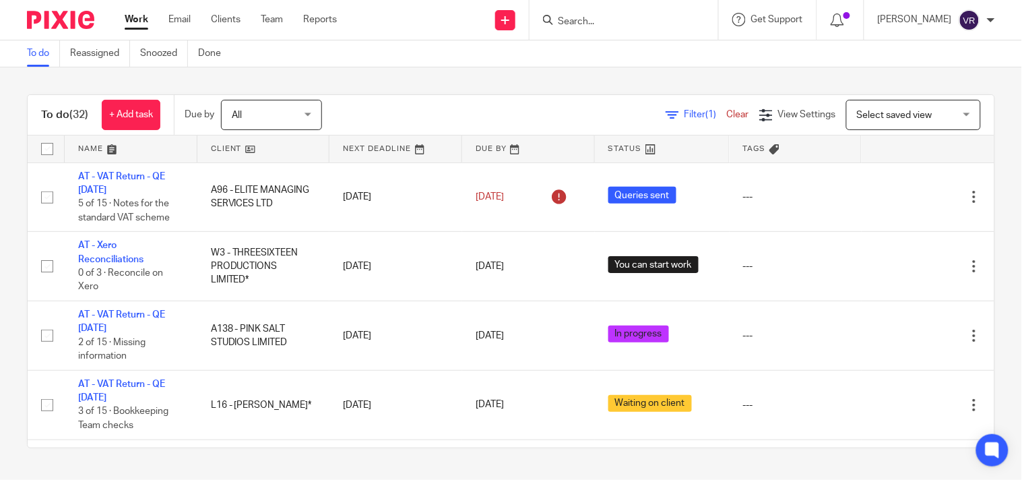
click at [993, 214] on div "To do (32) + Add task Due by All All [DATE] [DATE] This week Next week This mon…" at bounding box center [511, 270] width 1022 height 407
